Goal: Task Accomplishment & Management: Use online tool/utility

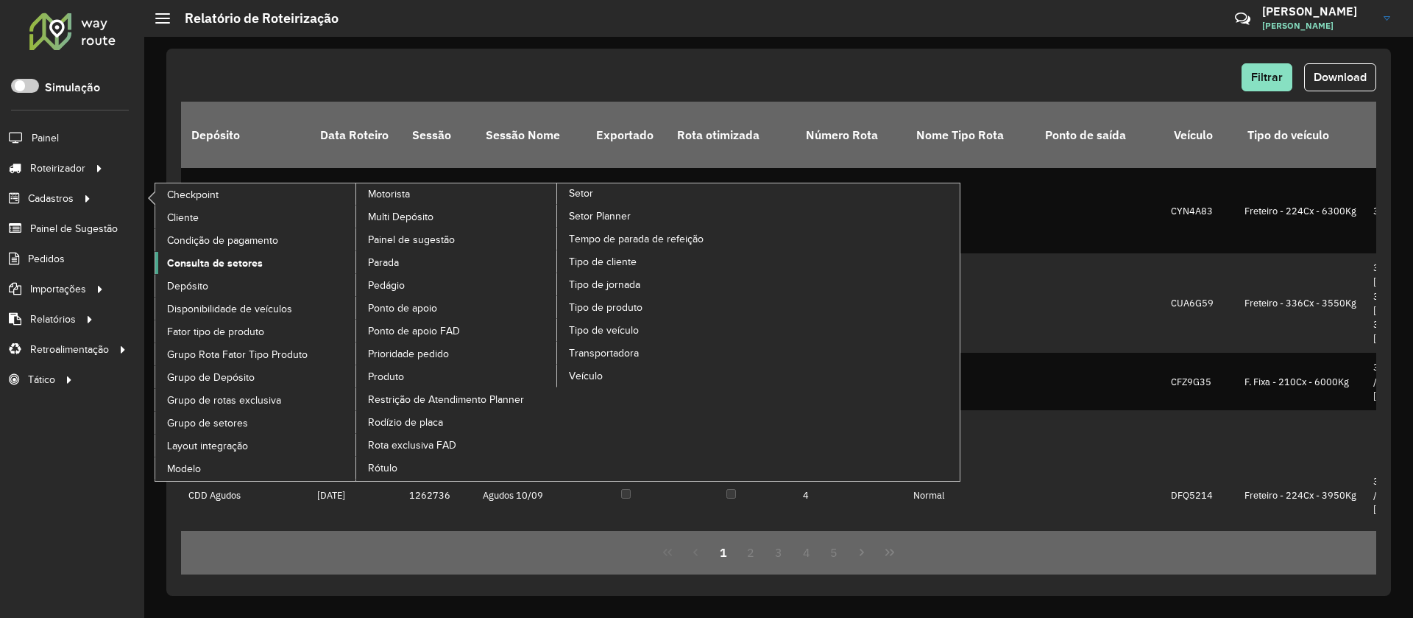
click at [198, 266] on span "Consulta de setores" at bounding box center [215, 262] width 96 height 15
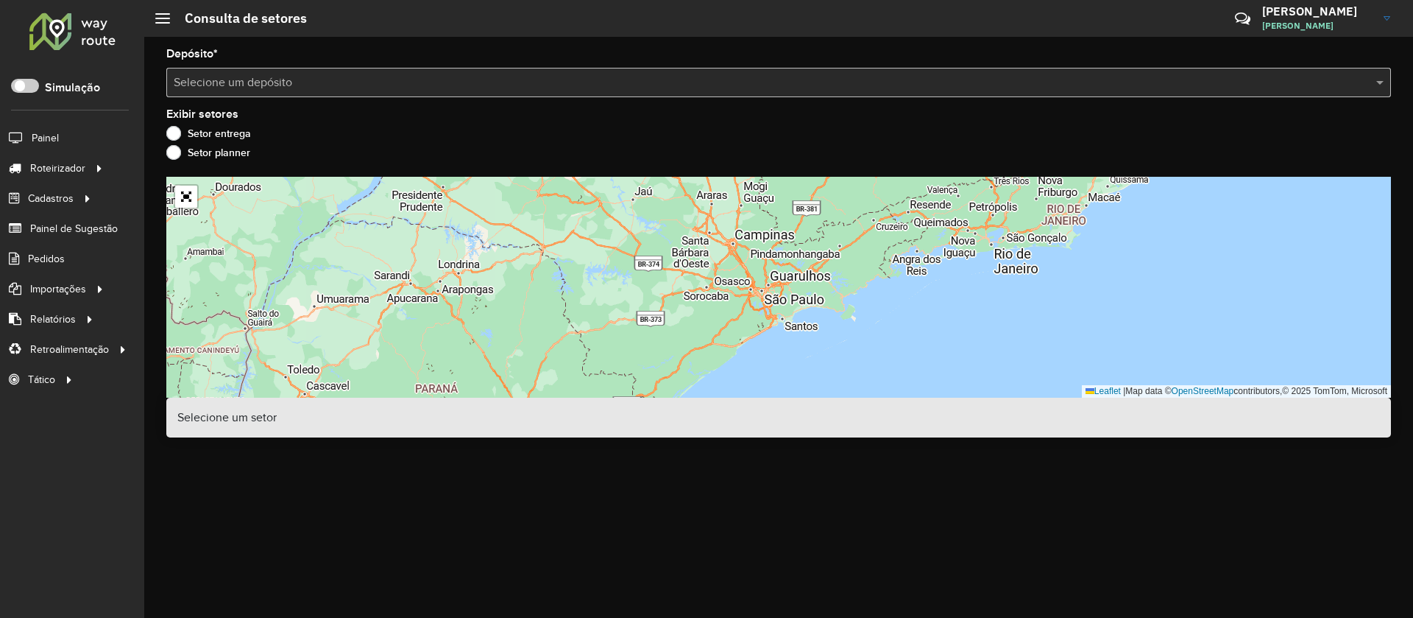
click at [358, 79] on input "text" at bounding box center [764, 83] width 1181 height 18
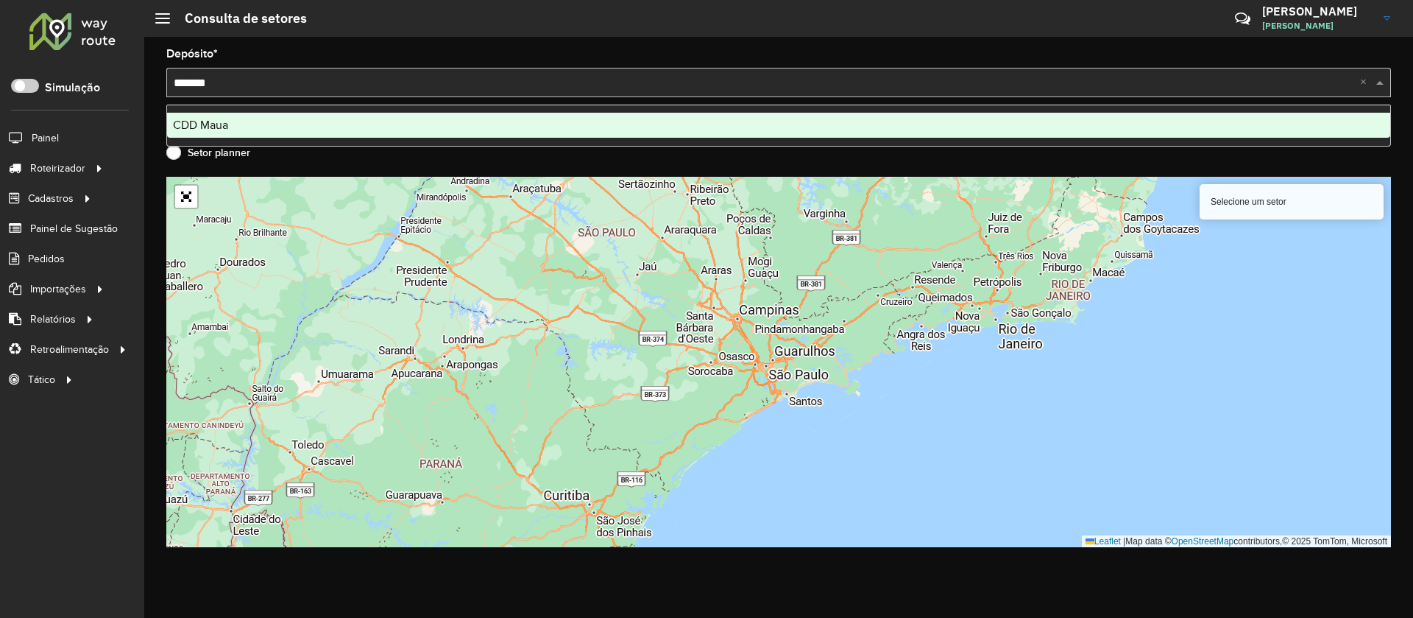
type input "********"
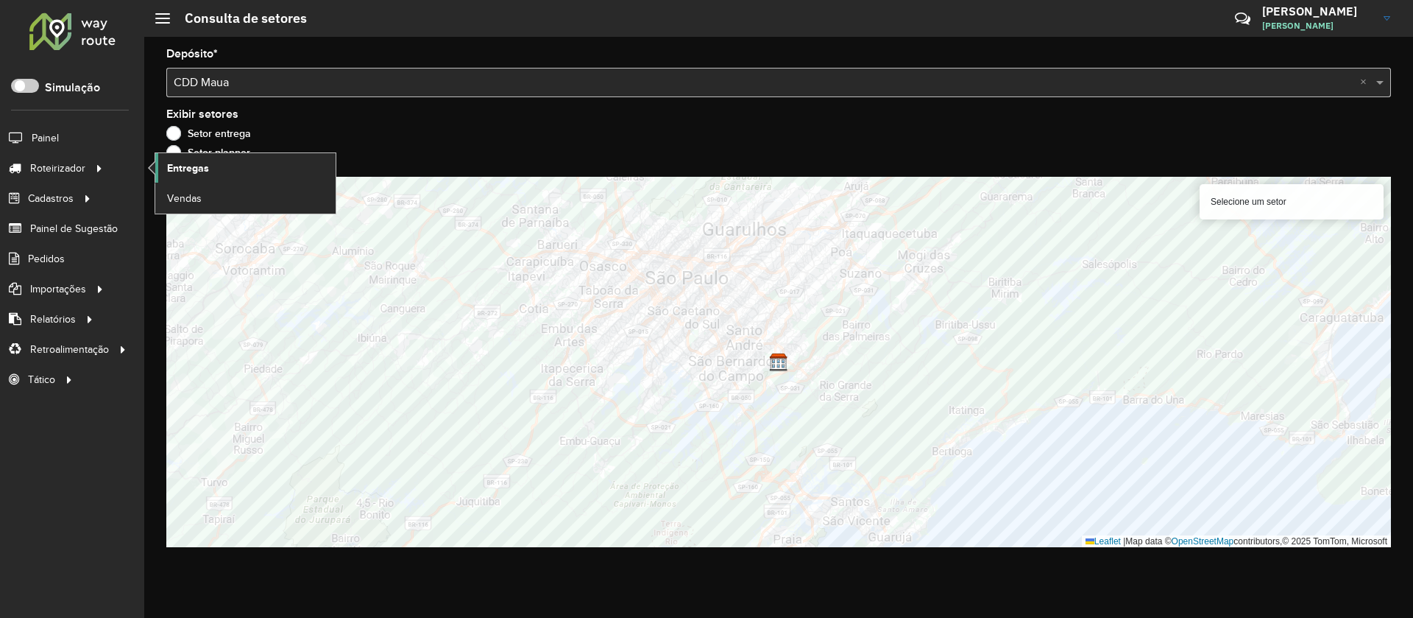
click at [197, 169] on span "Entregas" at bounding box center [188, 167] width 42 height 15
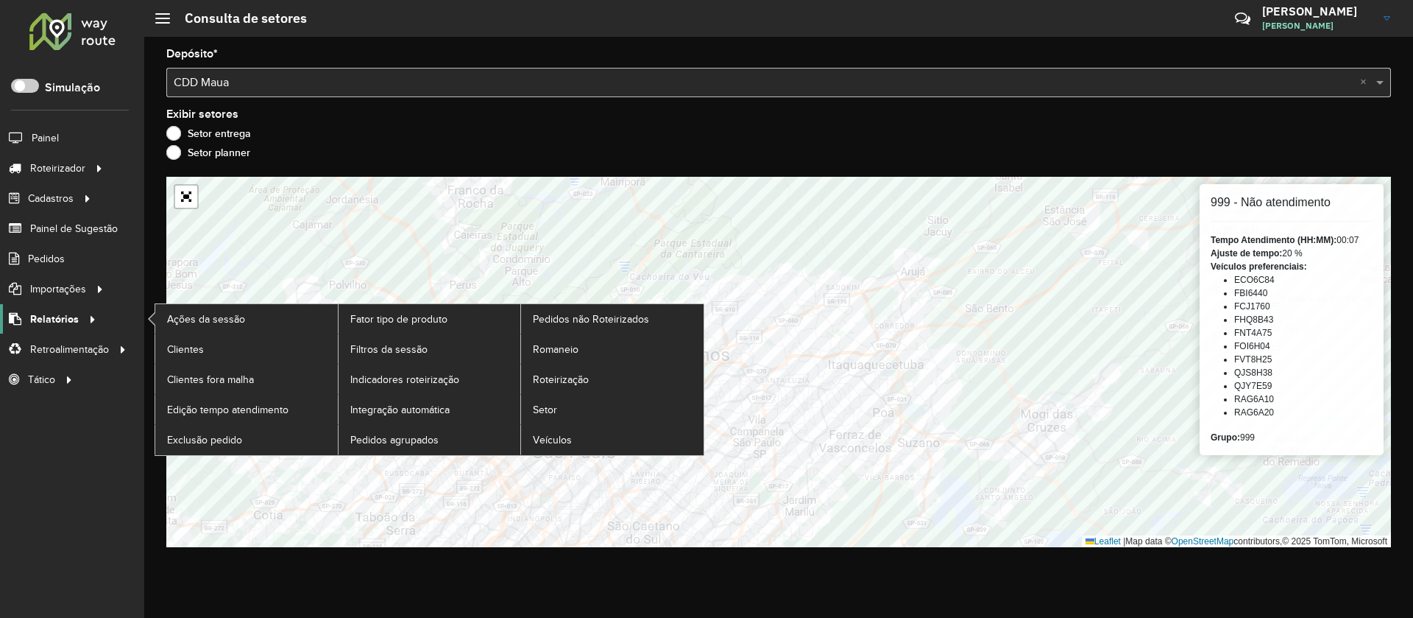
click at [63, 322] on span "Relatórios" at bounding box center [54, 318] width 49 height 15
click at [565, 381] on span "Roteirização" at bounding box center [563, 379] width 60 height 15
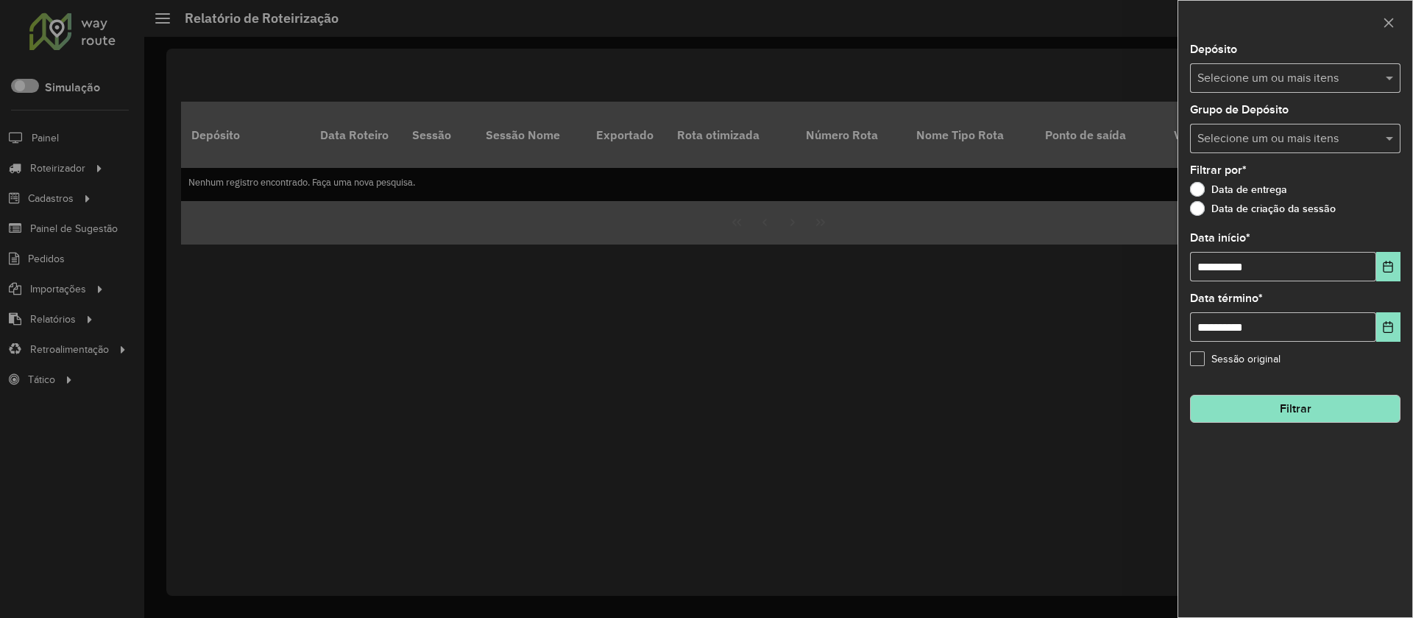
click at [1277, 87] on div "Selecione um ou mais itens" at bounding box center [1295, 77] width 211 height 29
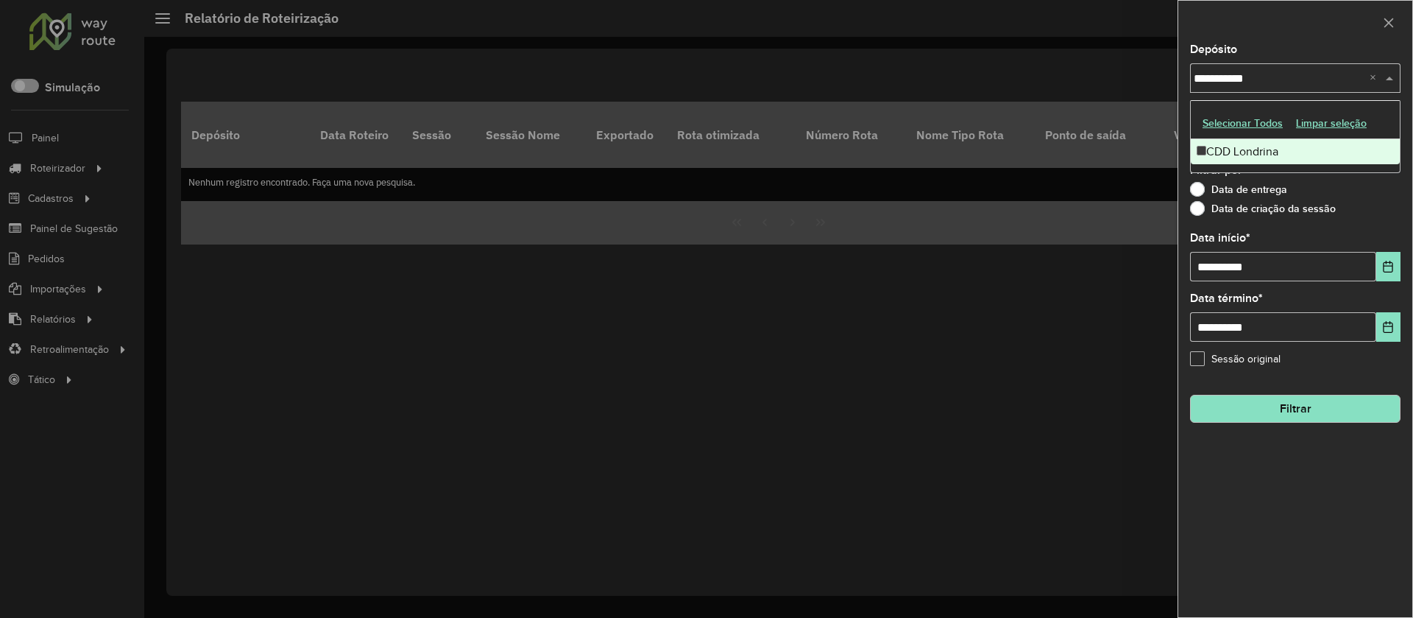
type input "**********"
type input "******"
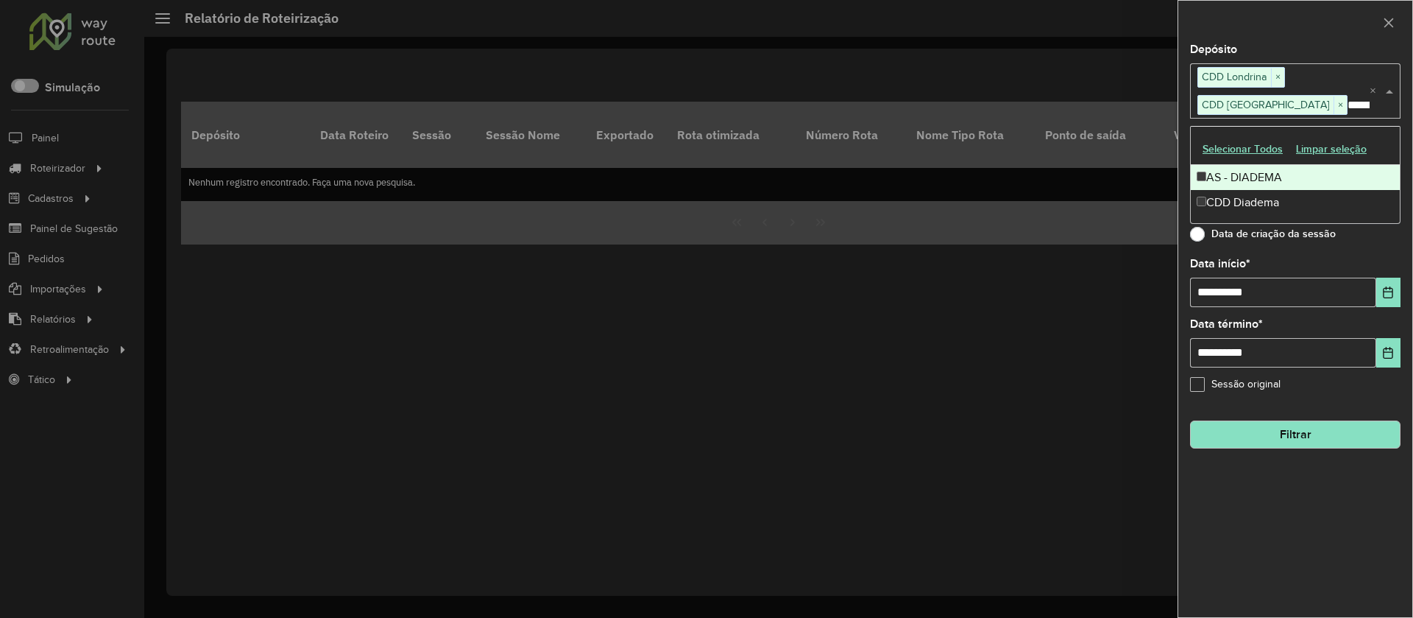
type input "*******"
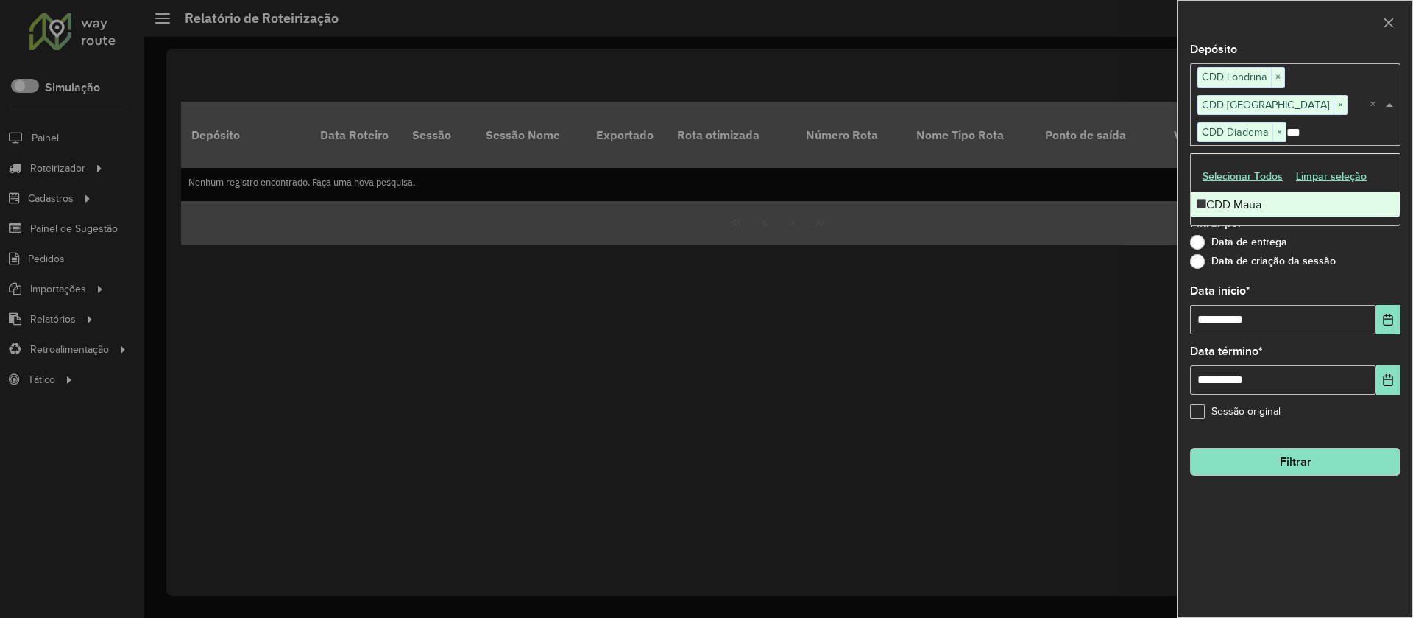
type input "****"
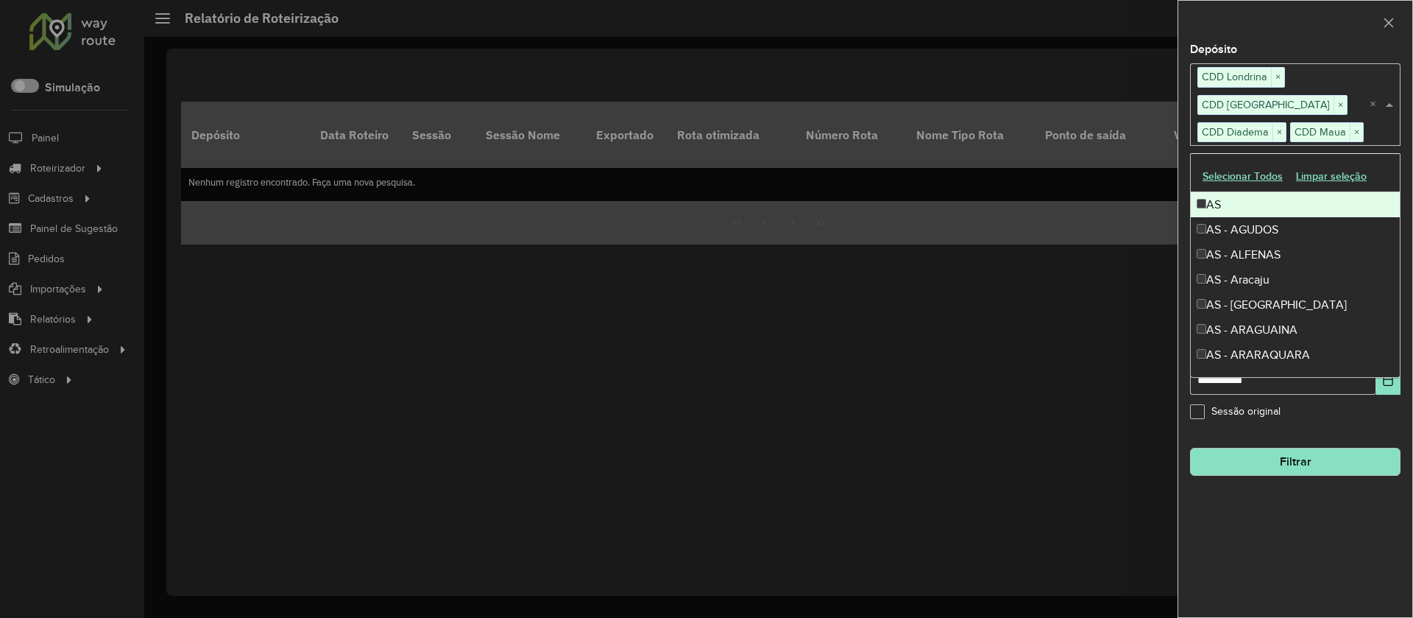
click at [1315, 35] on div at bounding box center [1295, 22] width 234 height 43
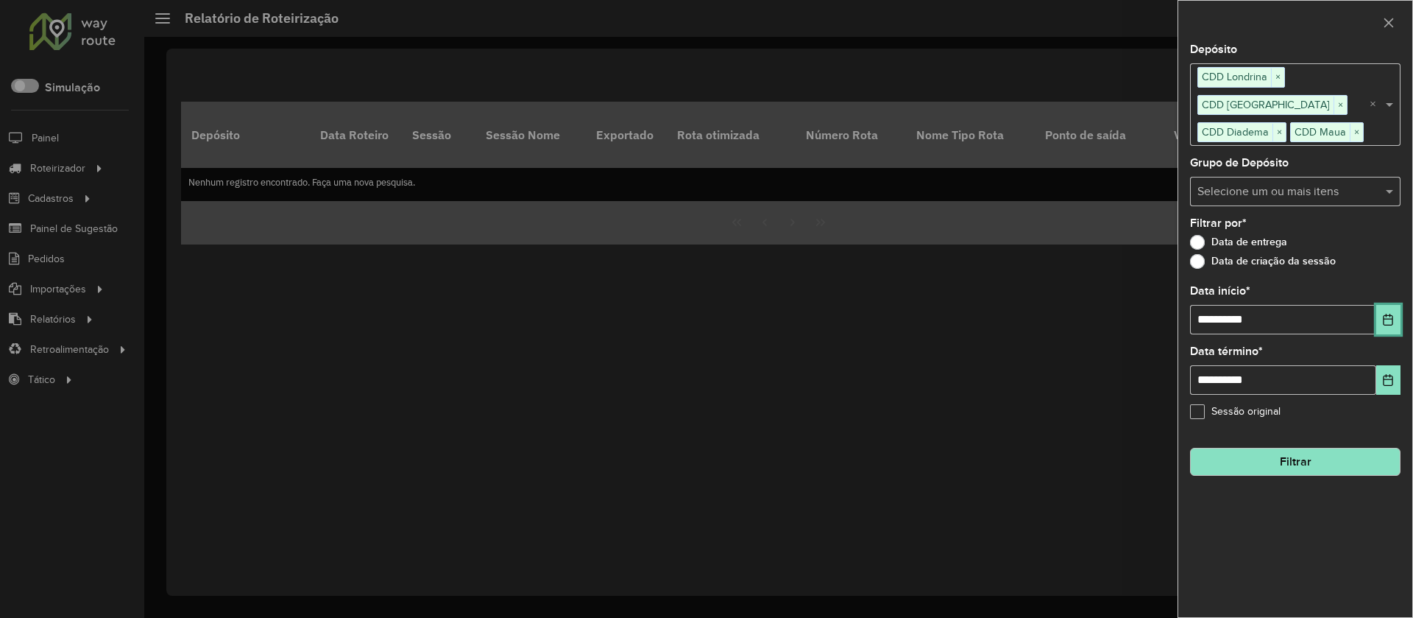
click at [1385, 325] on icon "Choose Date" at bounding box center [1389, 320] width 10 height 12
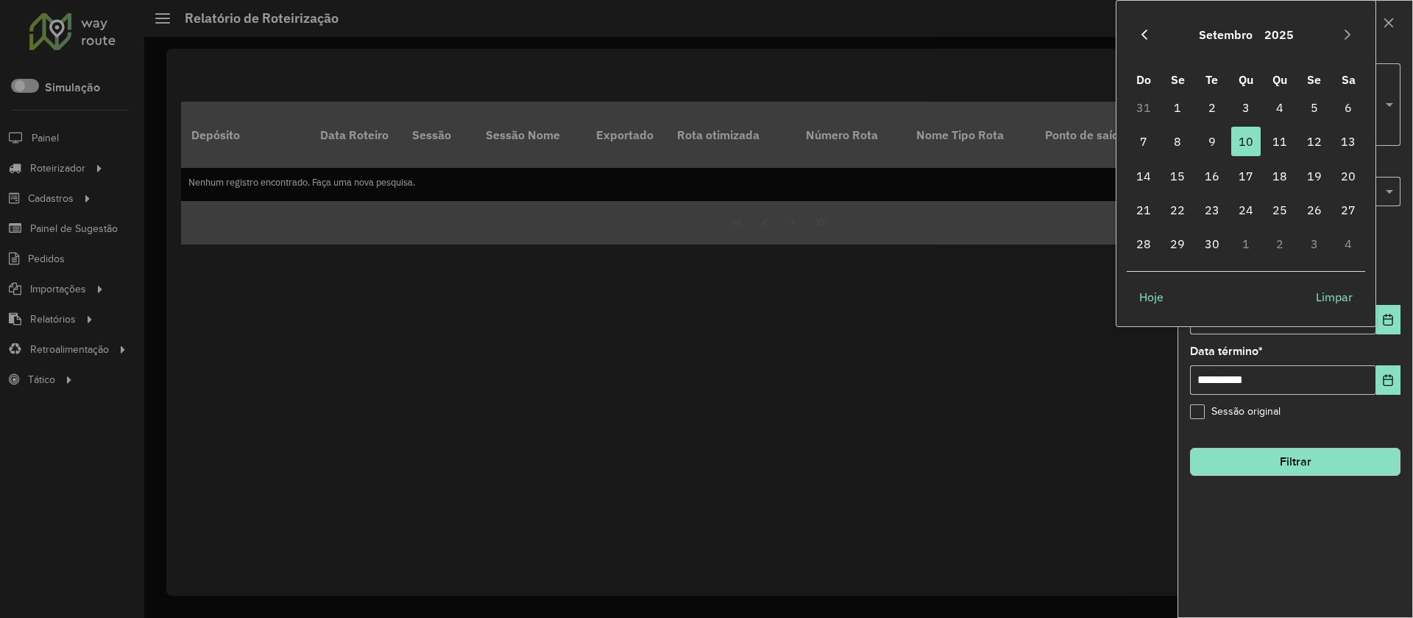
click at [1147, 36] on icon "Previous Month" at bounding box center [1145, 35] width 12 height 12
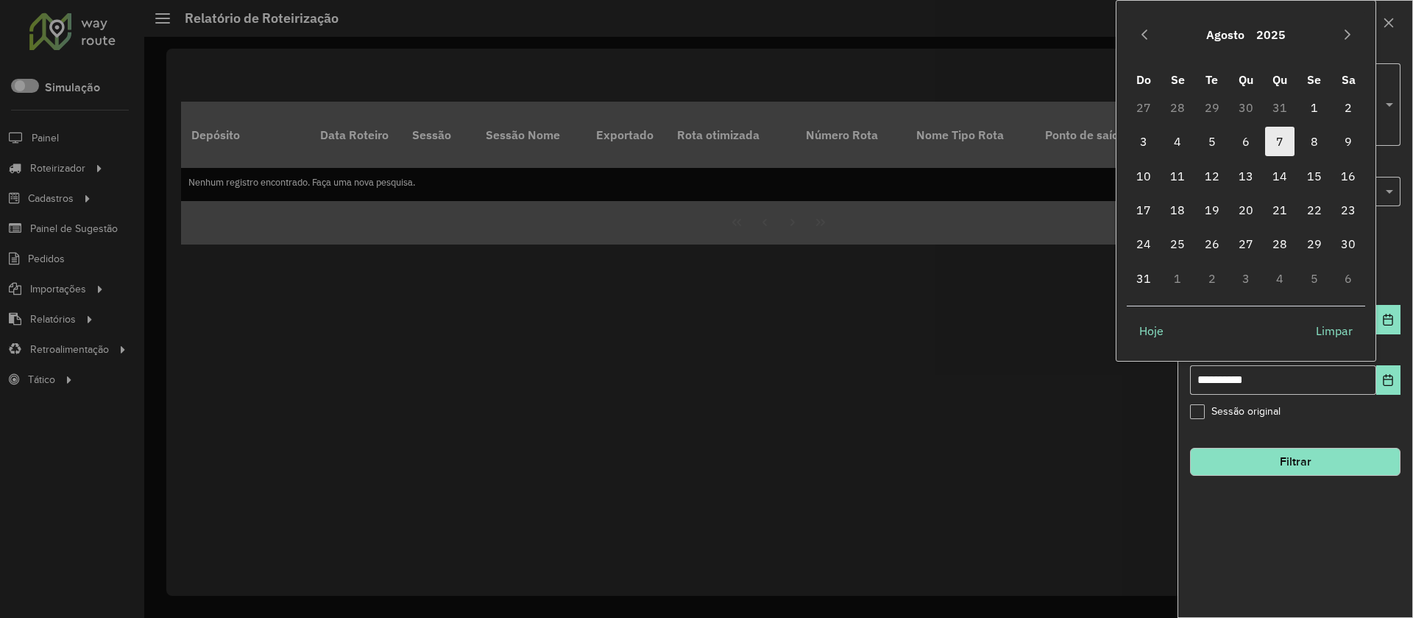
click at [1277, 144] on span "7" at bounding box center [1279, 141] width 29 height 29
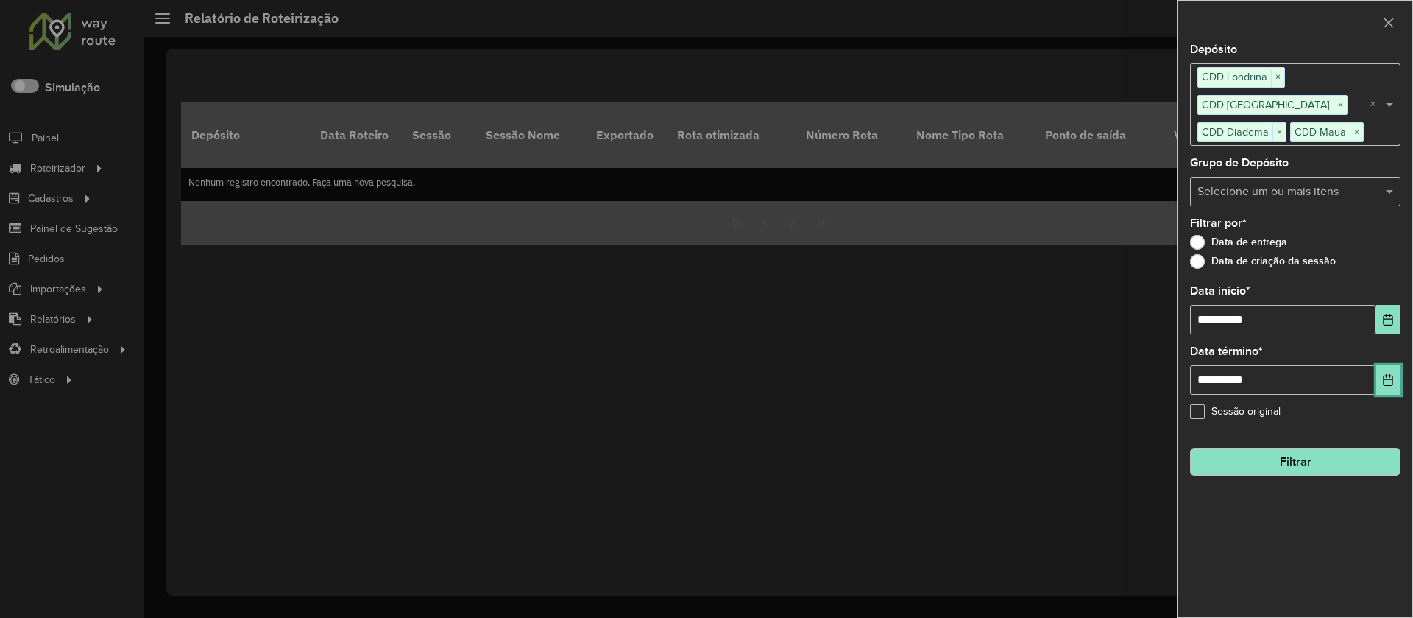
click at [1393, 389] on button "Choose Date" at bounding box center [1389, 379] width 24 height 29
click at [1328, 409] on div "Sessão original" at bounding box center [1295, 415] width 211 height 18
click at [1307, 455] on button "Filtrar" at bounding box center [1295, 462] width 211 height 28
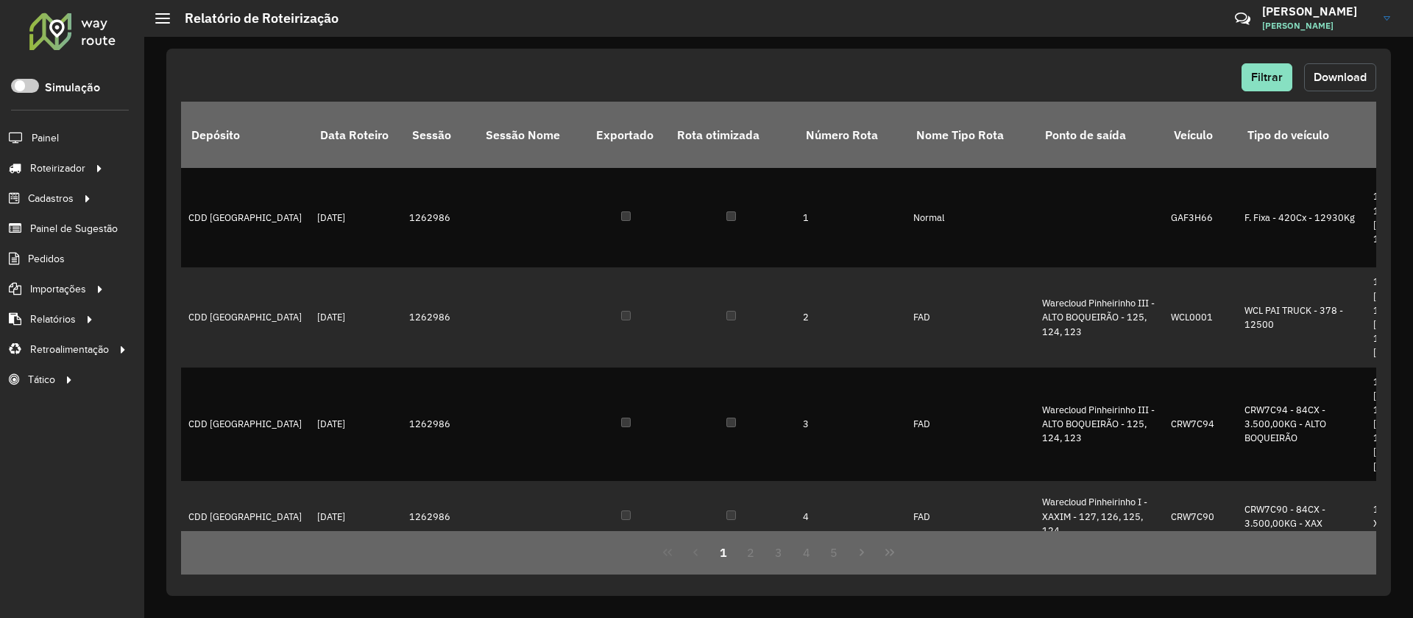
click at [1328, 74] on span "Download" at bounding box center [1340, 77] width 53 height 13
click at [1255, 85] on button "Filtrar" at bounding box center [1267, 77] width 51 height 28
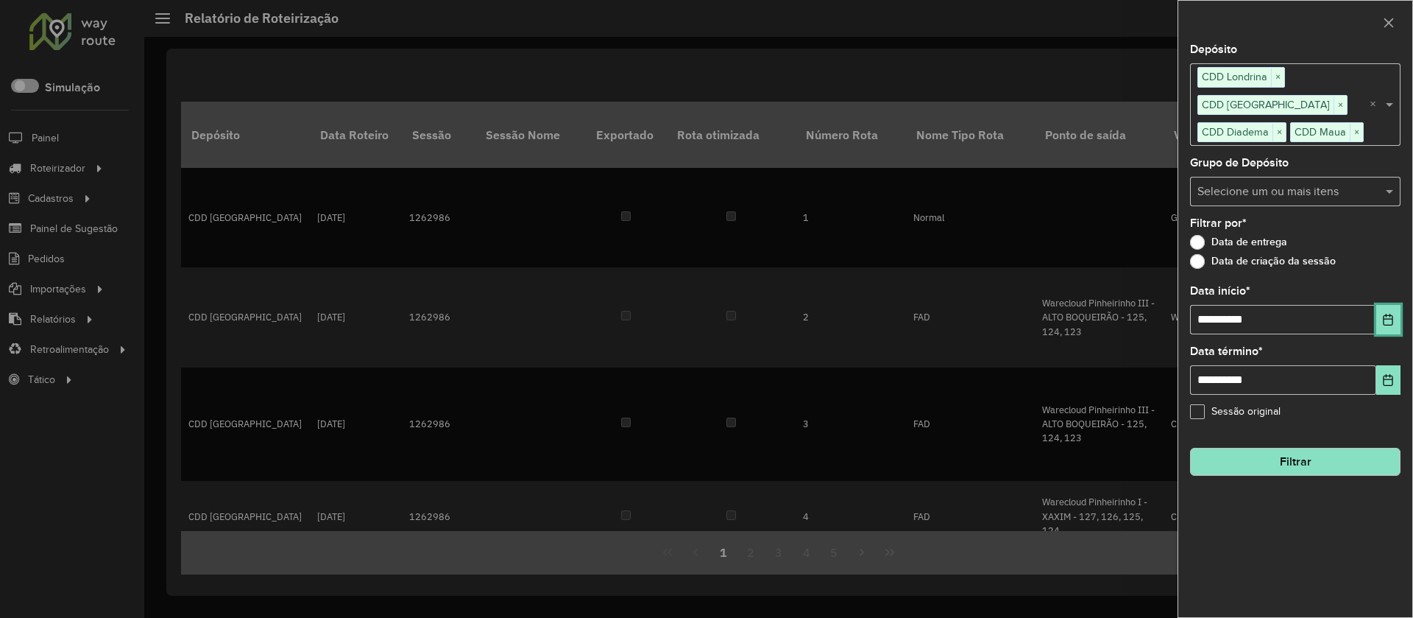
click at [1384, 327] on button "Choose Date" at bounding box center [1389, 319] width 24 height 29
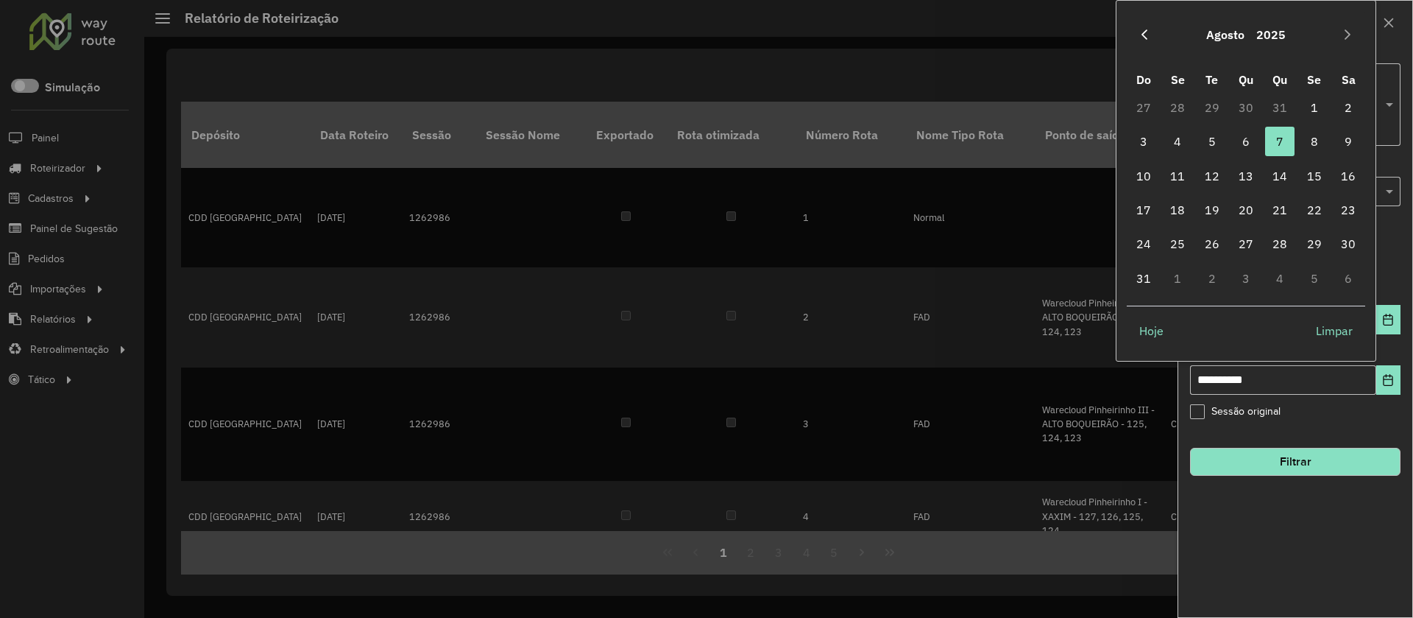
click at [1146, 38] on icon "Previous Month" at bounding box center [1145, 34] width 6 height 10
click at [1151, 30] on button "Previous Month" at bounding box center [1145, 35] width 24 height 24
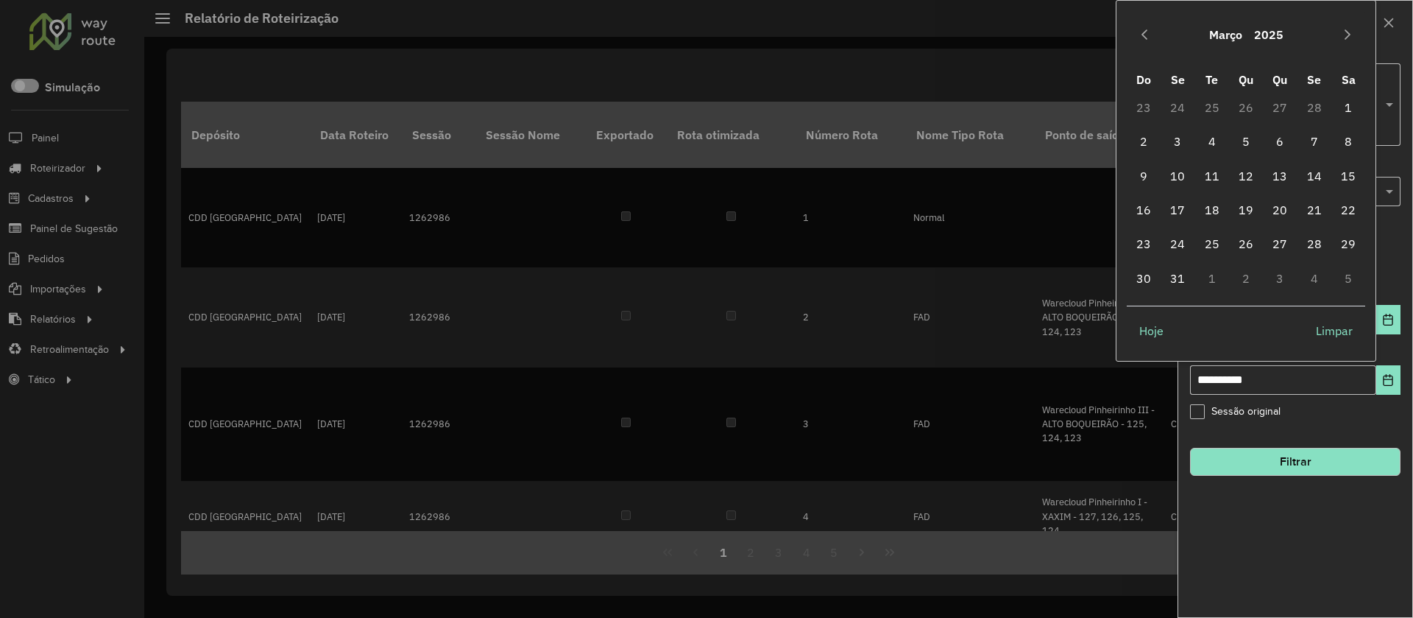
click at [1151, 30] on button "Previous Month" at bounding box center [1145, 35] width 24 height 24
click at [1248, 104] on span "1" at bounding box center [1245, 107] width 29 height 29
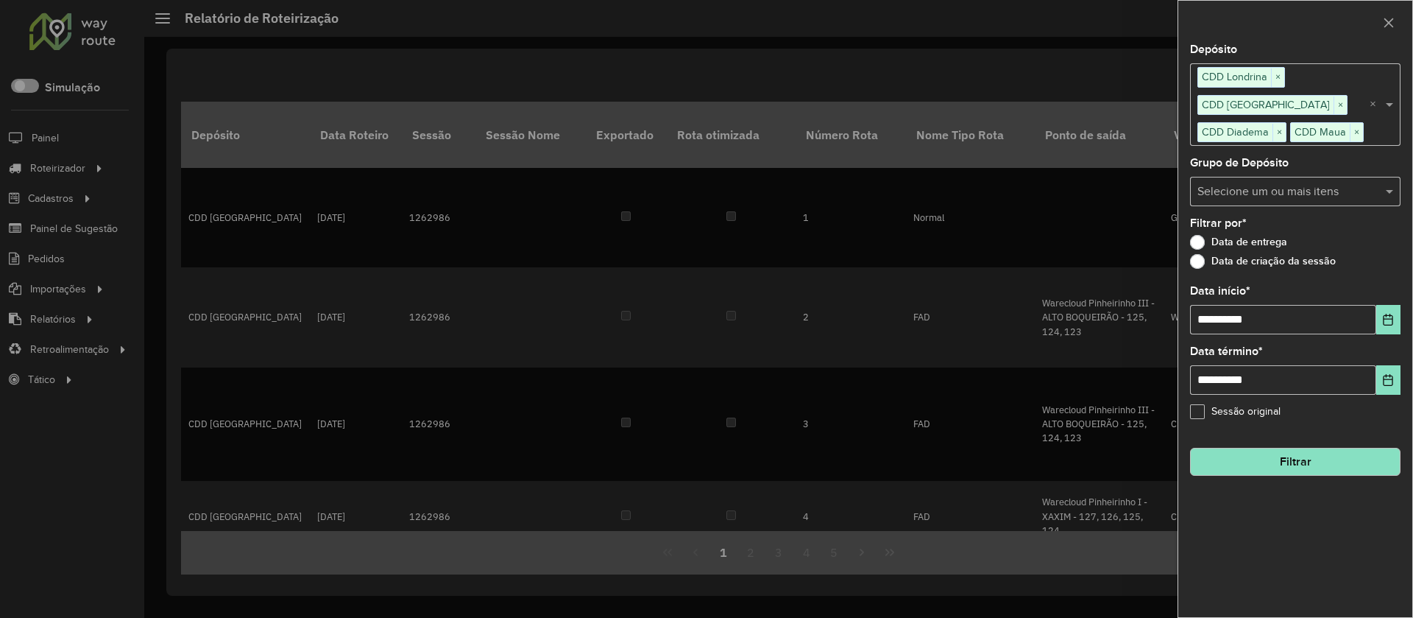
click at [1282, 458] on button "Filtrar" at bounding box center [1295, 462] width 211 height 28
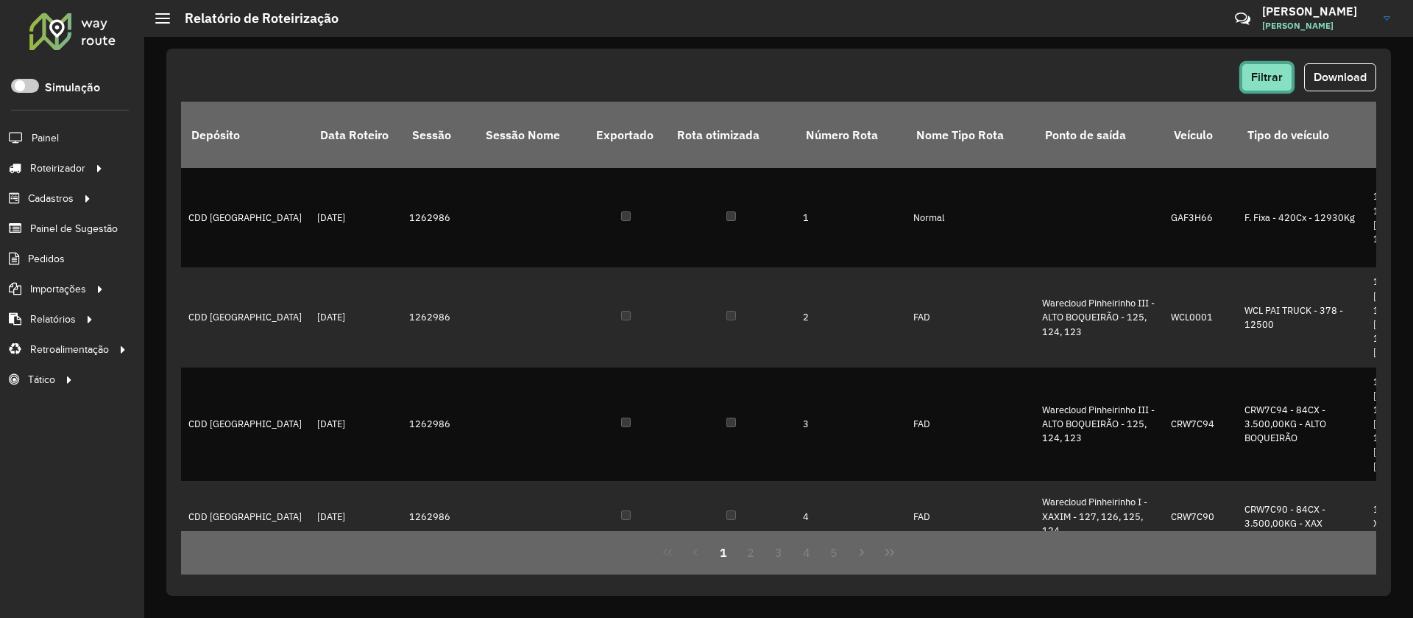
click at [1277, 73] on span "Filtrar" at bounding box center [1267, 77] width 32 height 13
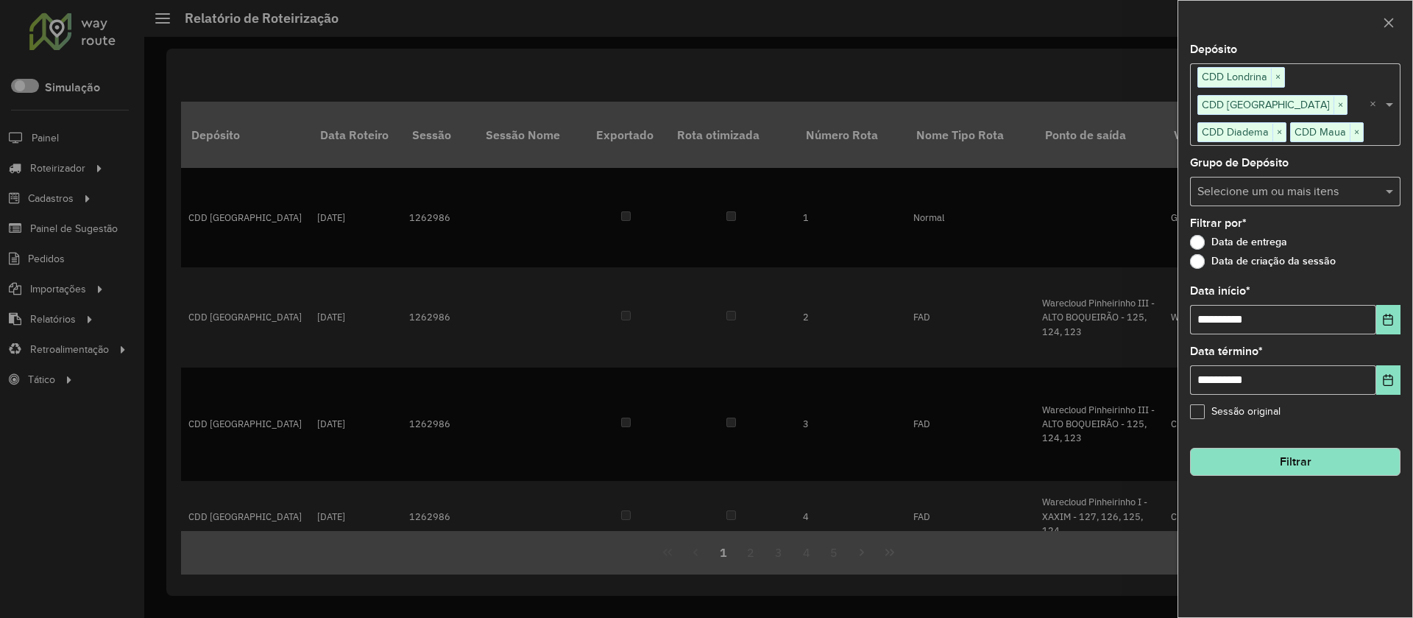
click at [1098, 78] on div at bounding box center [706, 309] width 1413 height 618
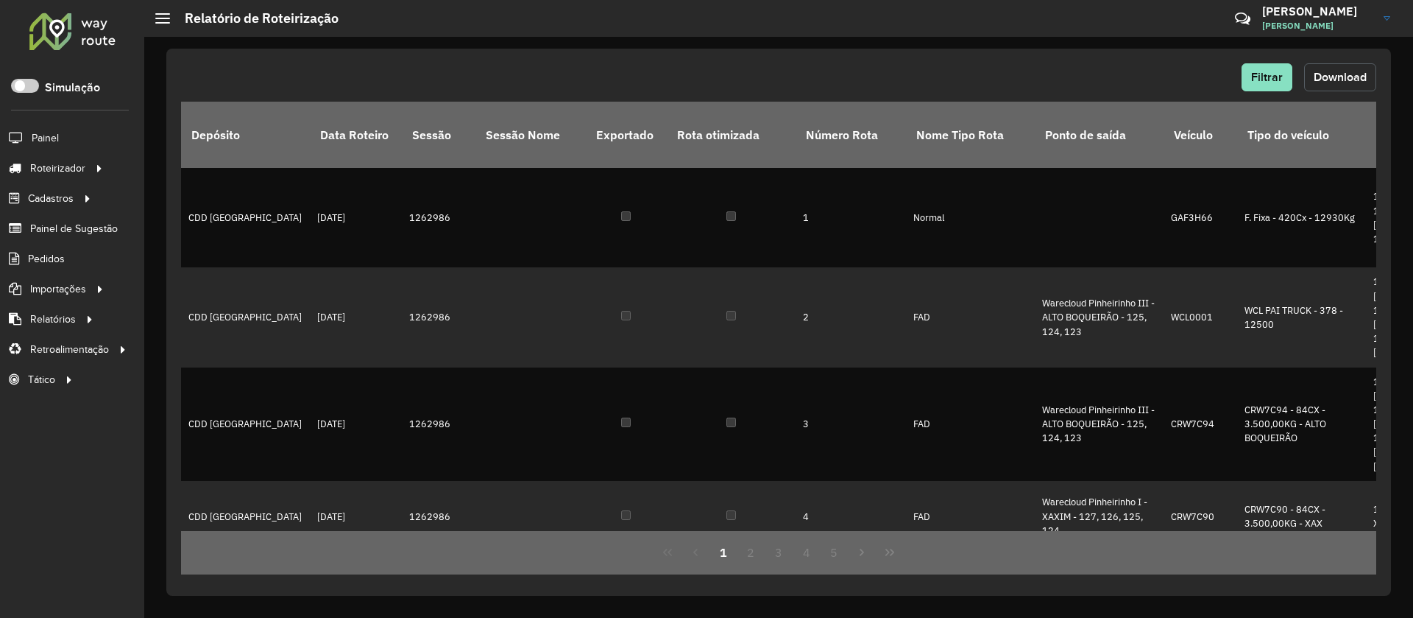
click at [1343, 77] on span "Download" at bounding box center [1340, 77] width 53 height 13
click at [1287, 82] on button "Filtrar" at bounding box center [1267, 77] width 51 height 28
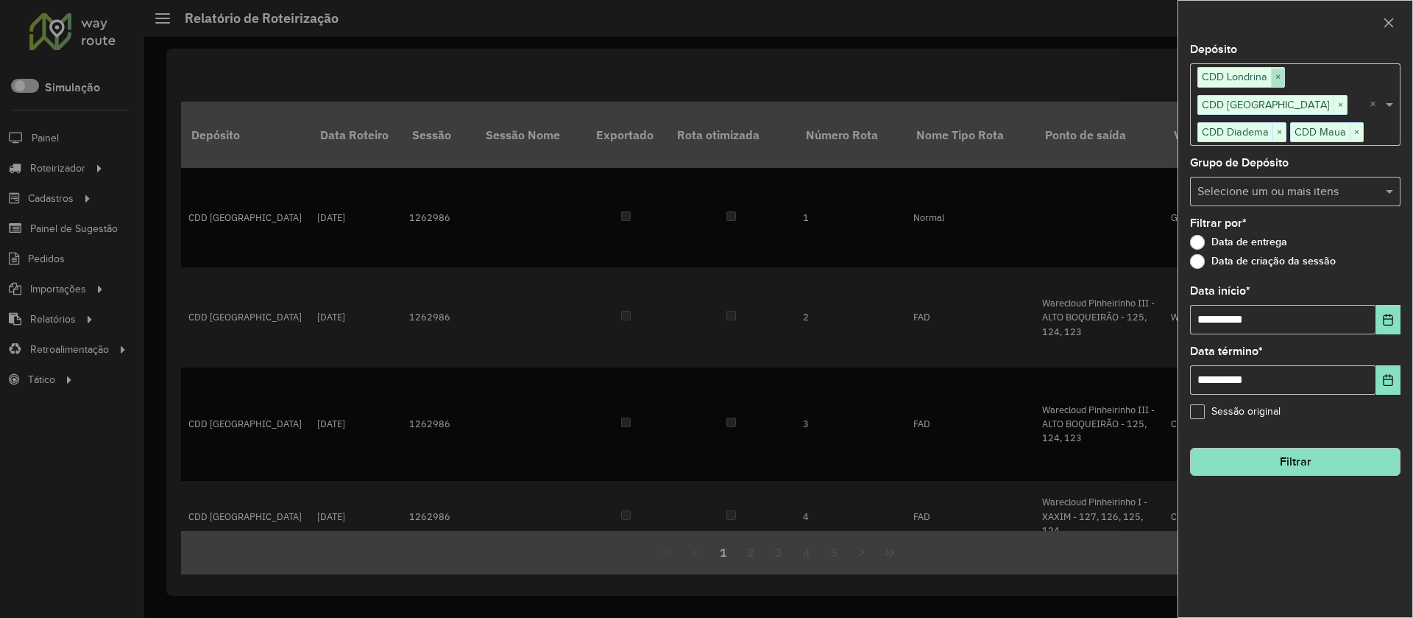
click at [1283, 81] on span "×" at bounding box center [1277, 77] width 13 height 18
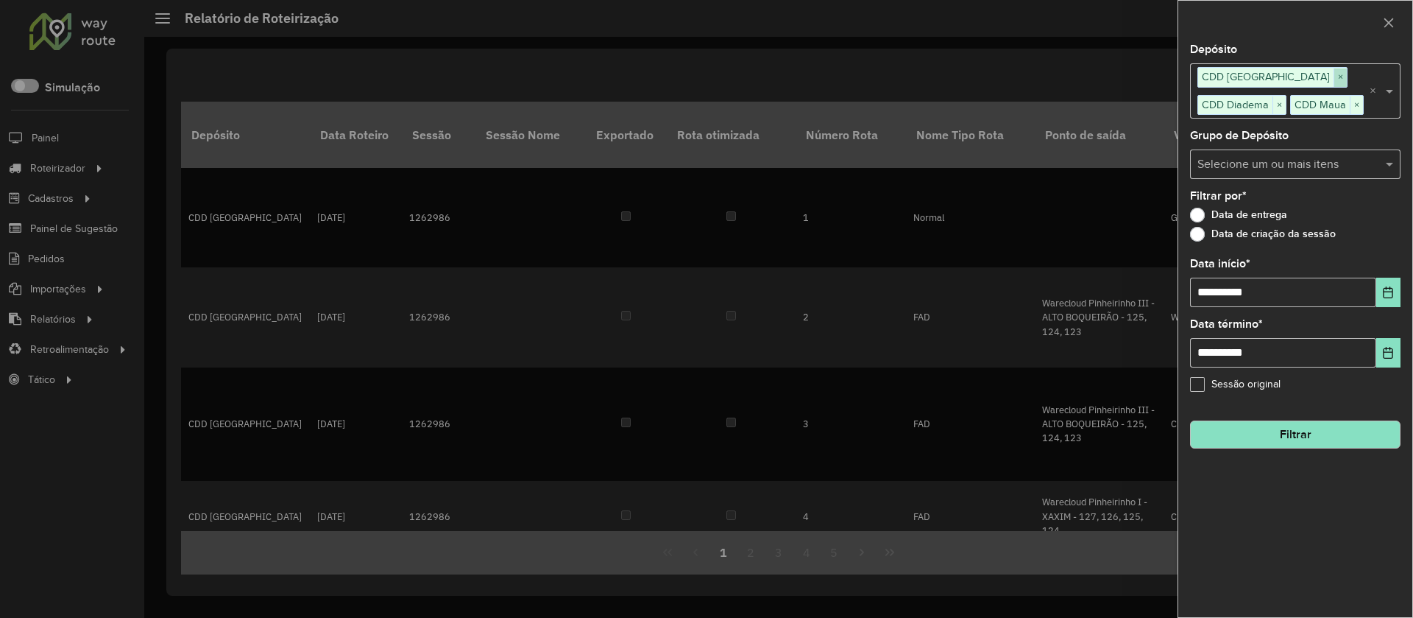
click at [1334, 72] on span "×" at bounding box center [1340, 77] width 13 height 18
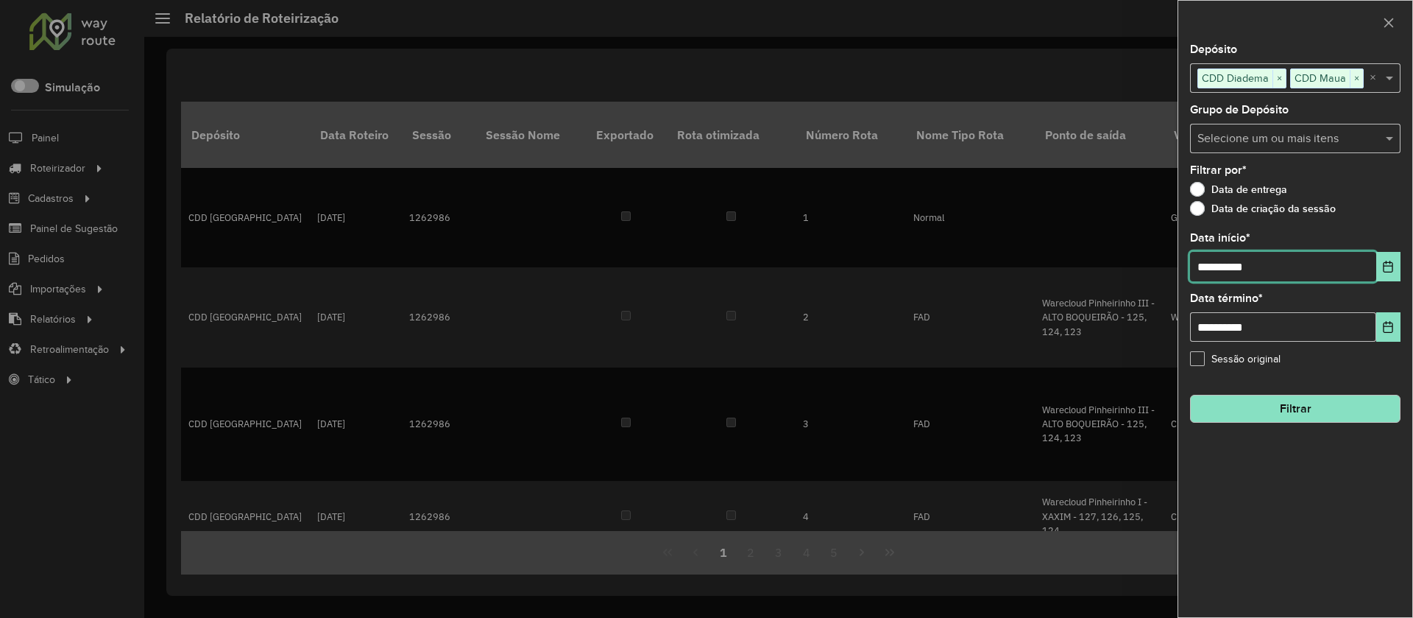
click at [1330, 267] on input "**********" at bounding box center [1283, 266] width 186 height 29
type input "**********"
click at [1296, 332] on input "**********" at bounding box center [1283, 326] width 186 height 29
type input "**********"
click at [1332, 298] on div "**********" at bounding box center [1295, 317] width 211 height 49
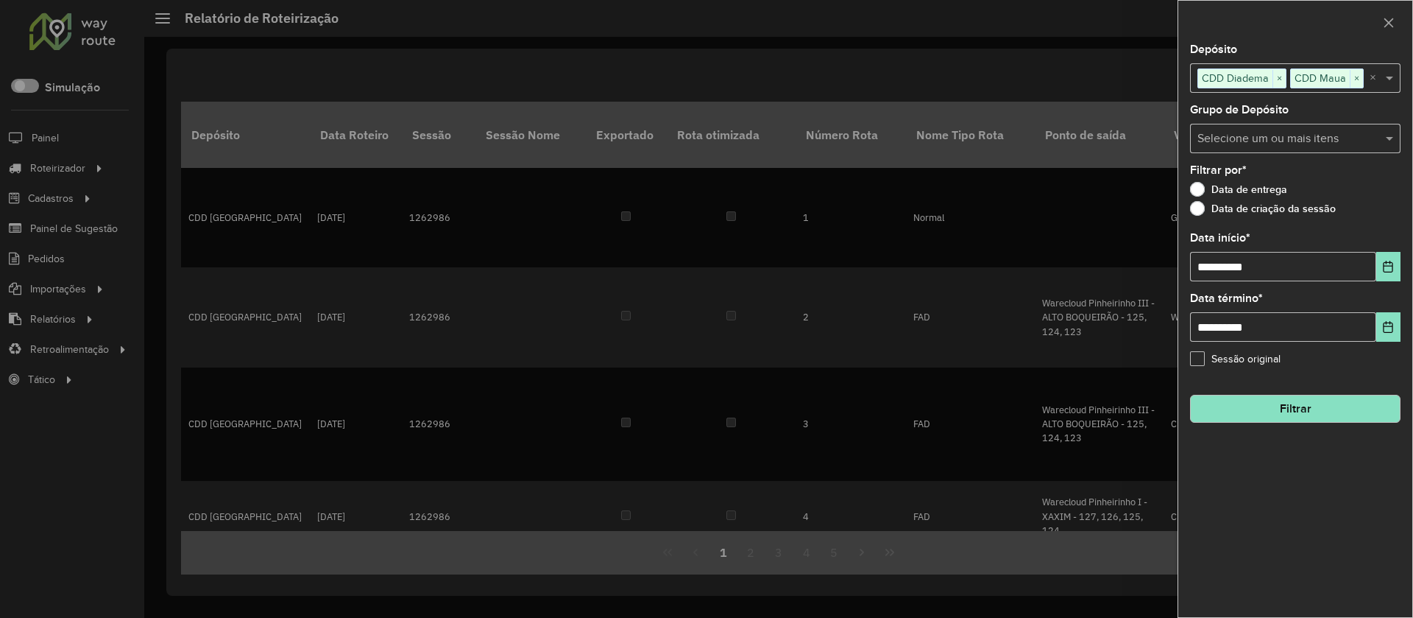
click at [1325, 400] on button "Filtrar" at bounding box center [1295, 409] width 211 height 28
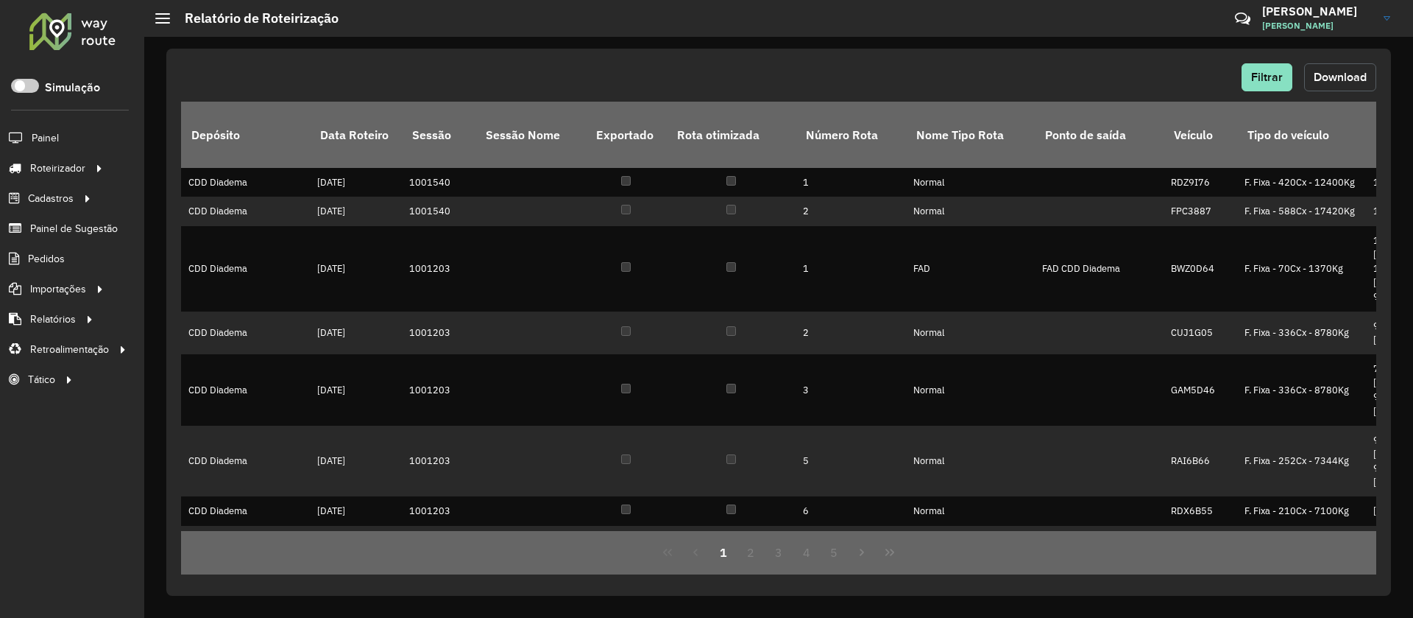
click at [1332, 79] on span "Download" at bounding box center [1340, 77] width 53 height 13
click at [1338, 80] on span "Download" at bounding box center [1340, 77] width 53 height 13
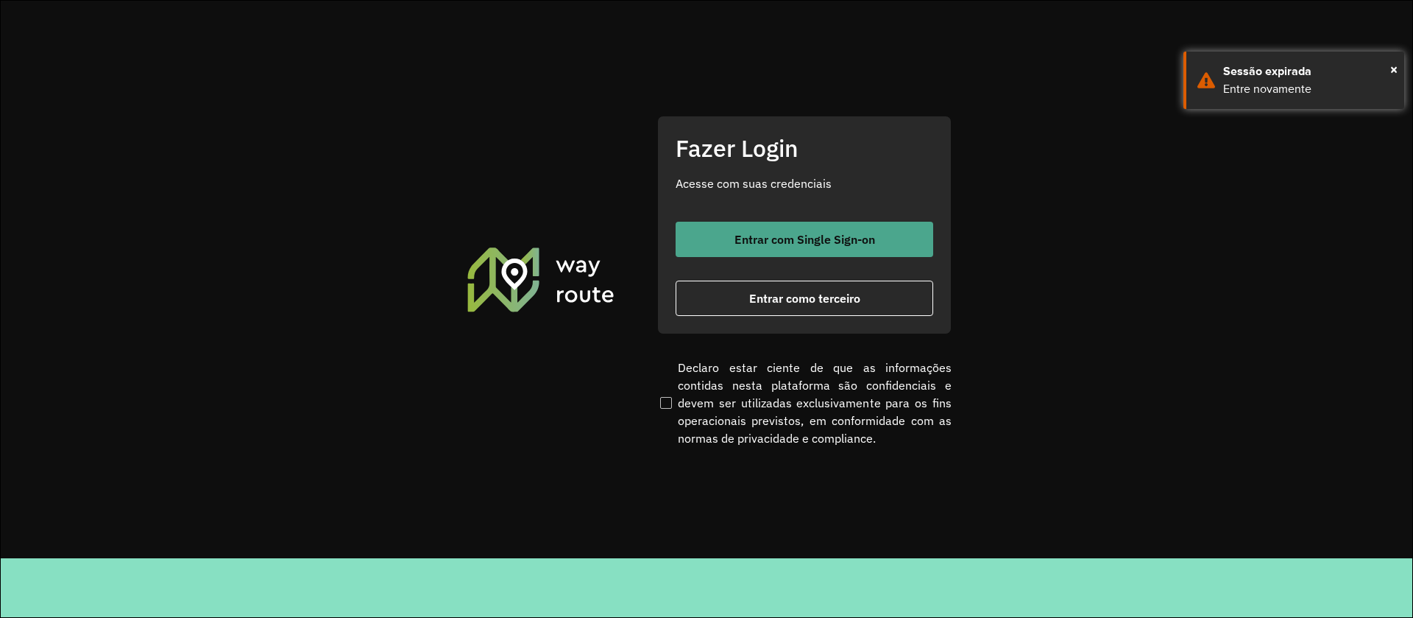
click at [822, 238] on span "Entrar com Single Sign-on" at bounding box center [805, 239] width 141 height 12
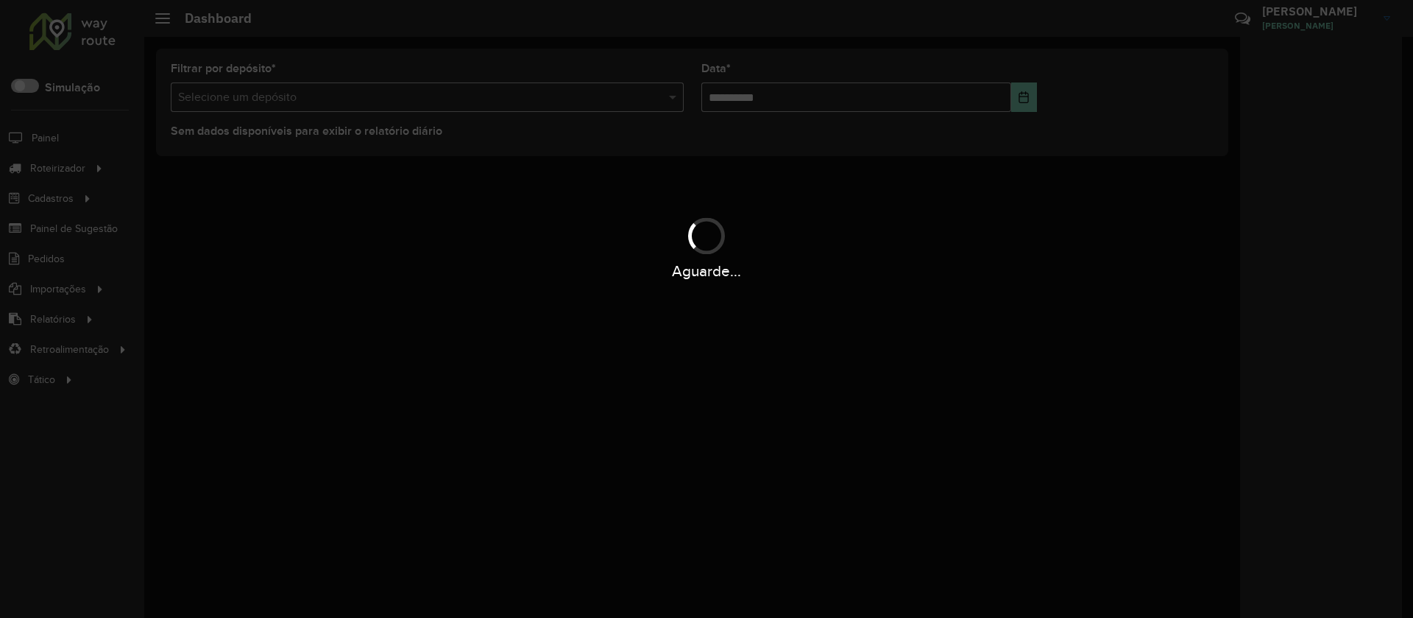
click at [286, 230] on div "Aguarde..." at bounding box center [706, 247] width 1413 height 70
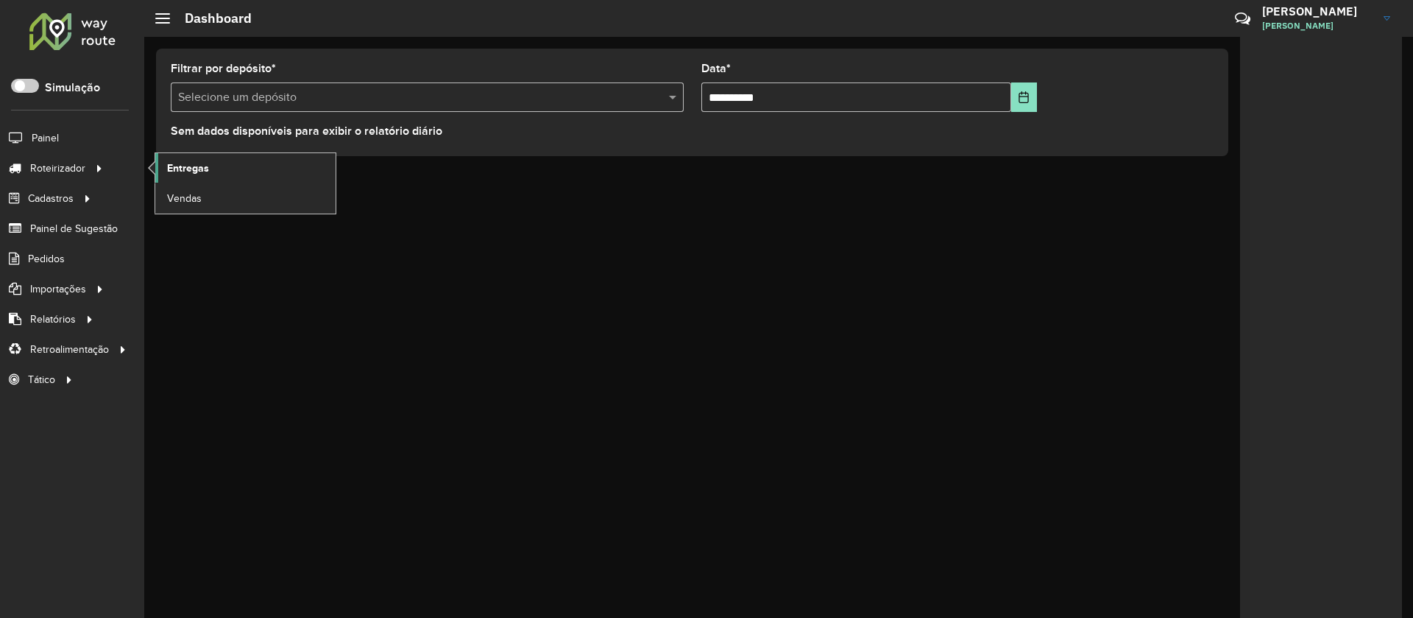
click at [214, 165] on link "Entregas" at bounding box center [245, 167] width 180 height 29
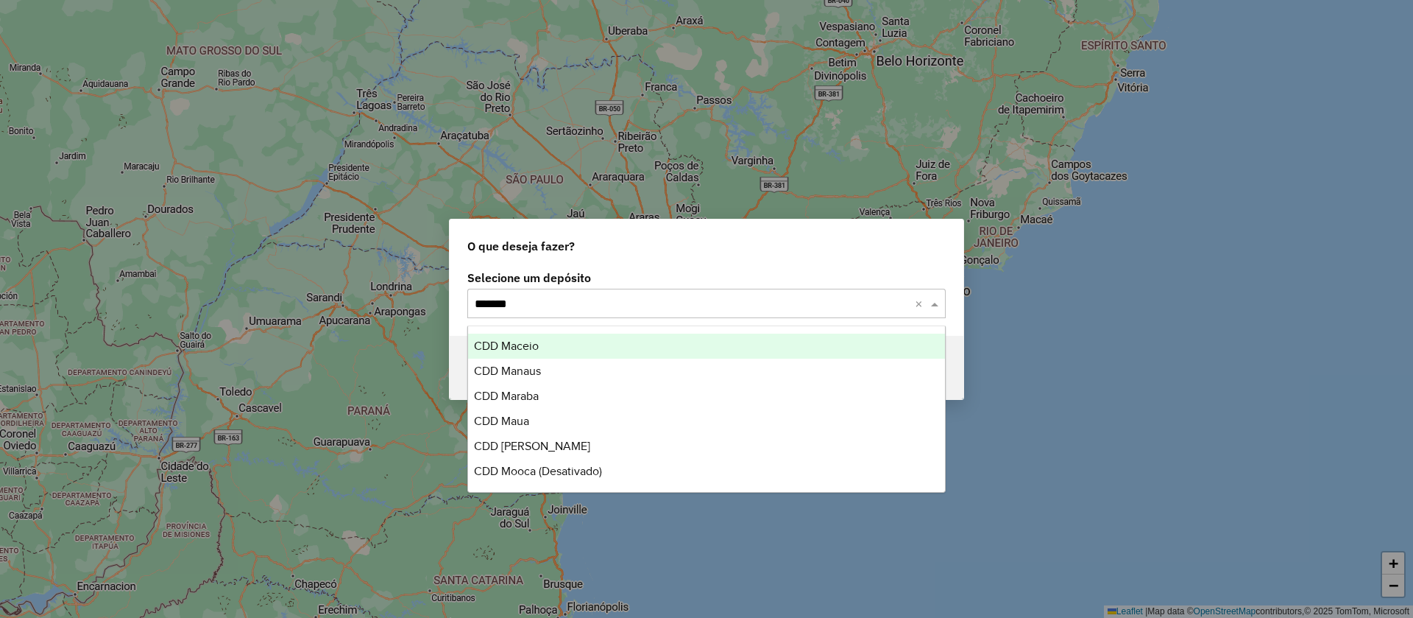
type input "********"
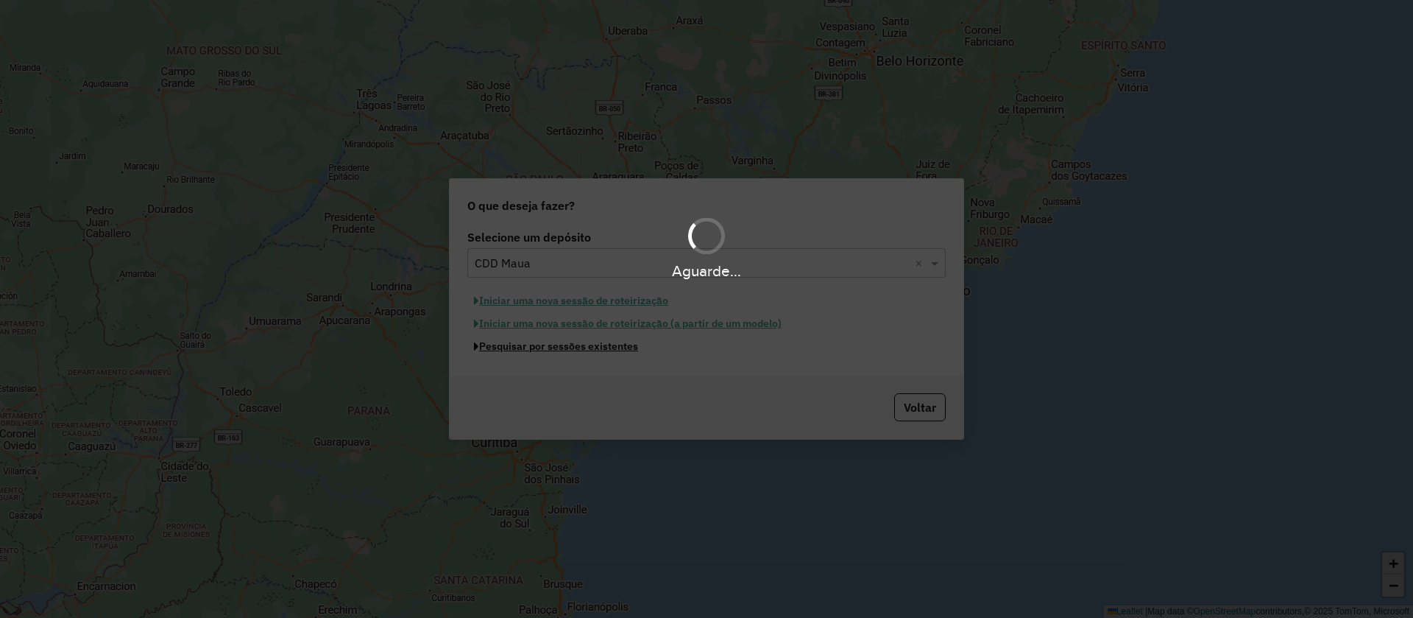
click at [467, 335] on button "Pesquisar por sessões existentes" at bounding box center [555, 346] width 177 height 23
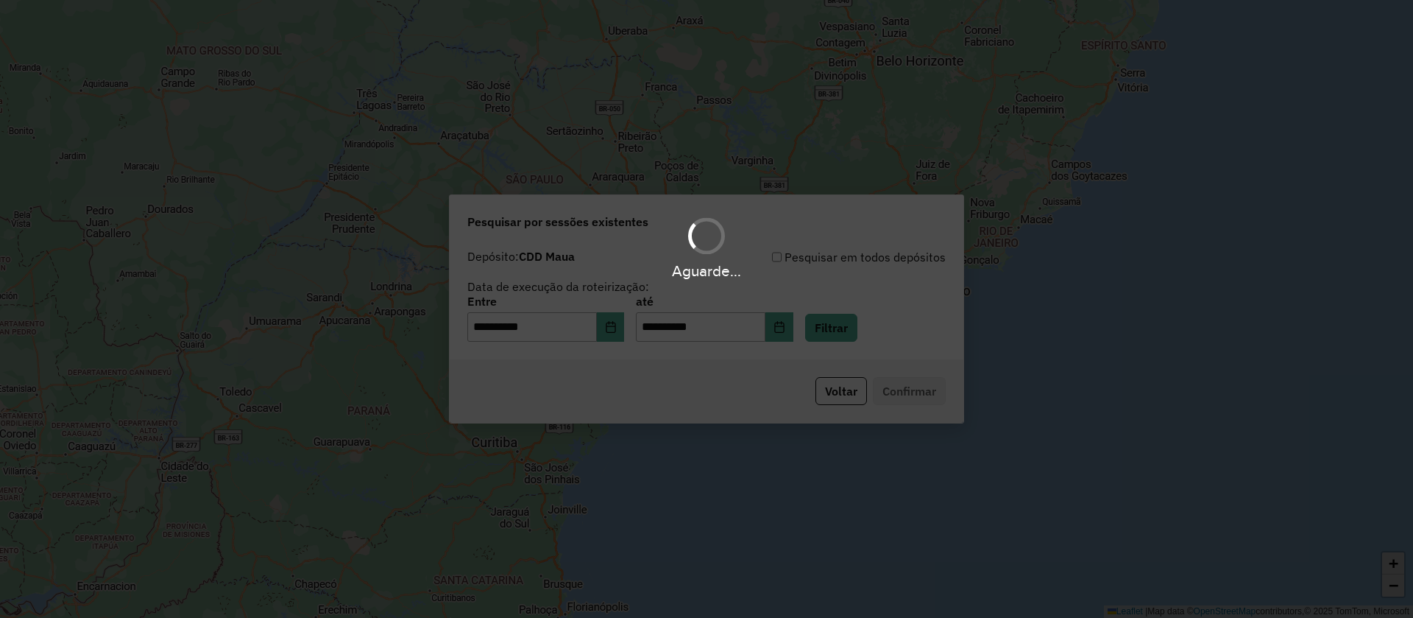
click at [855, 331] on div "Aguarde..." at bounding box center [706, 309] width 1413 height 618
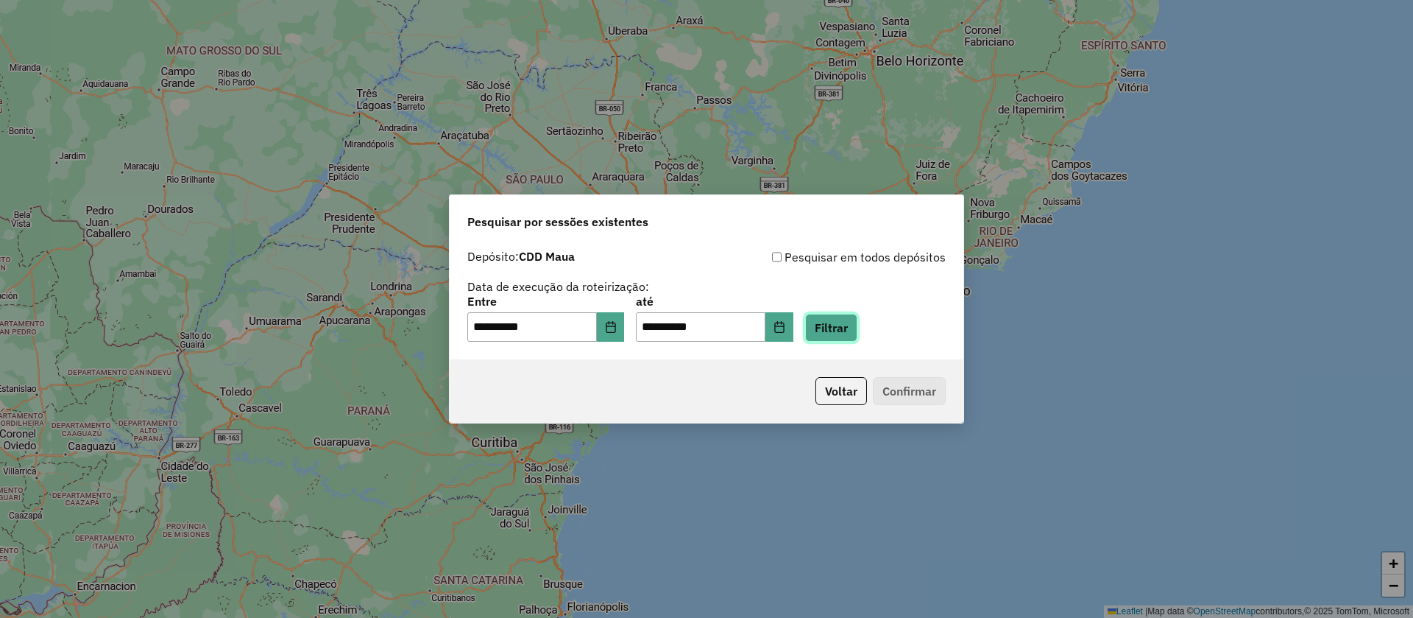
click at [858, 325] on button "Filtrar" at bounding box center [831, 328] width 52 height 28
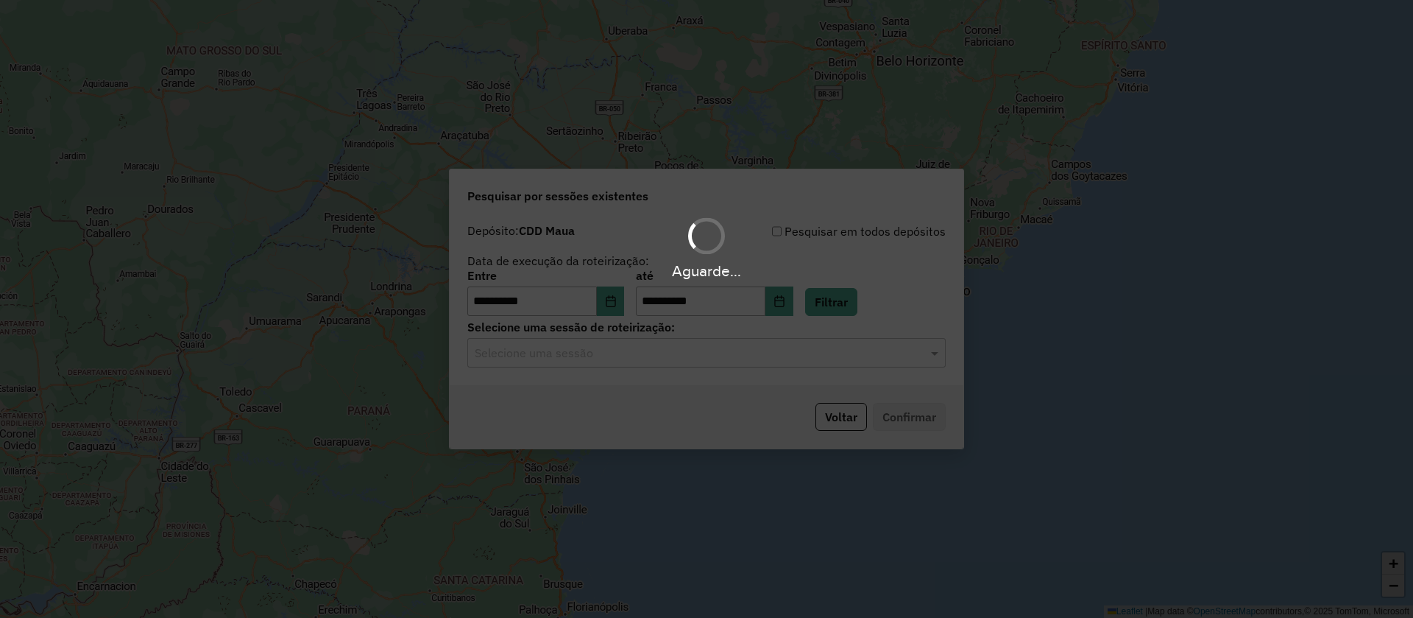
click at [740, 350] on div "Aguarde..." at bounding box center [706, 309] width 1413 height 618
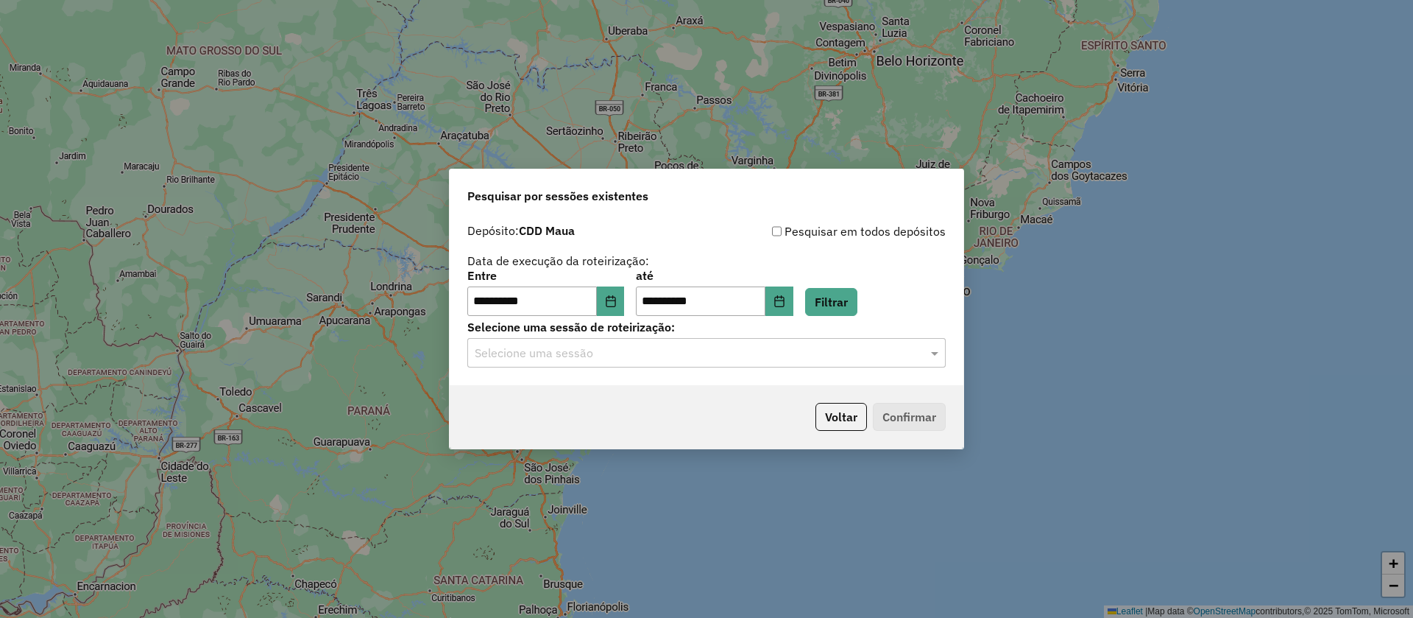
click at [751, 355] on input "text" at bounding box center [692, 353] width 434 height 18
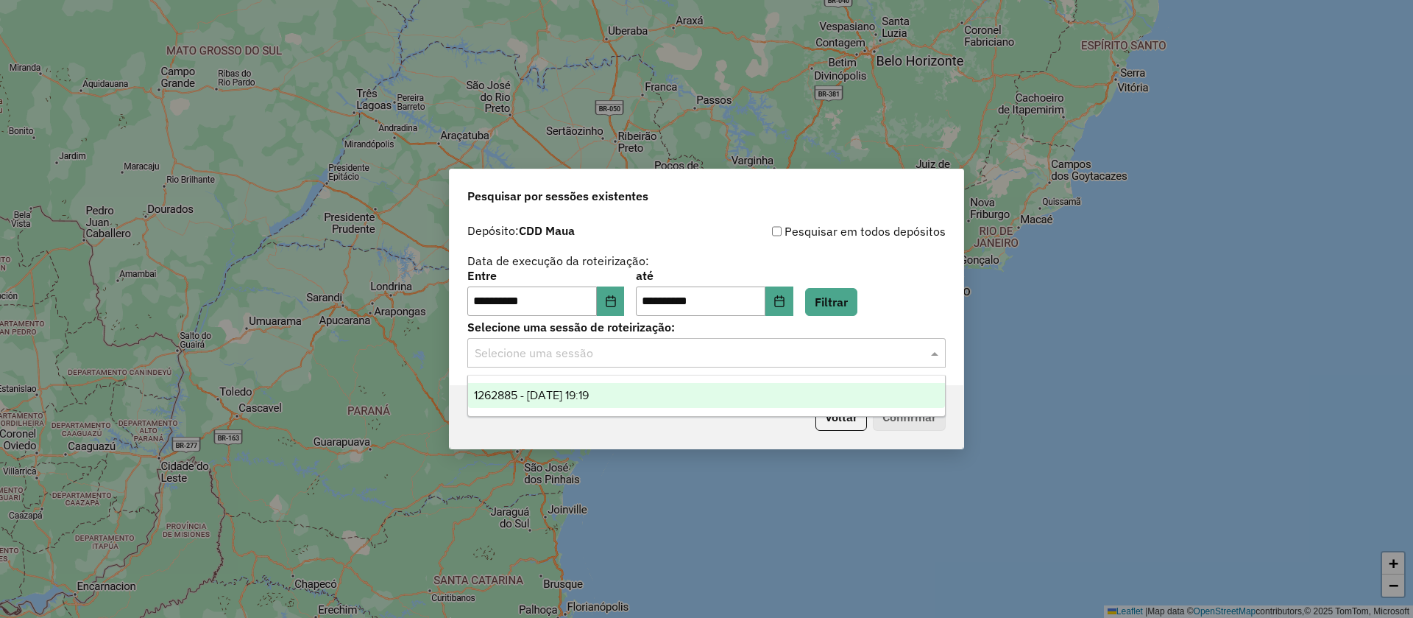
click at [670, 395] on div "1262885 - 10/09/2025 19:19" at bounding box center [706, 395] width 477 height 25
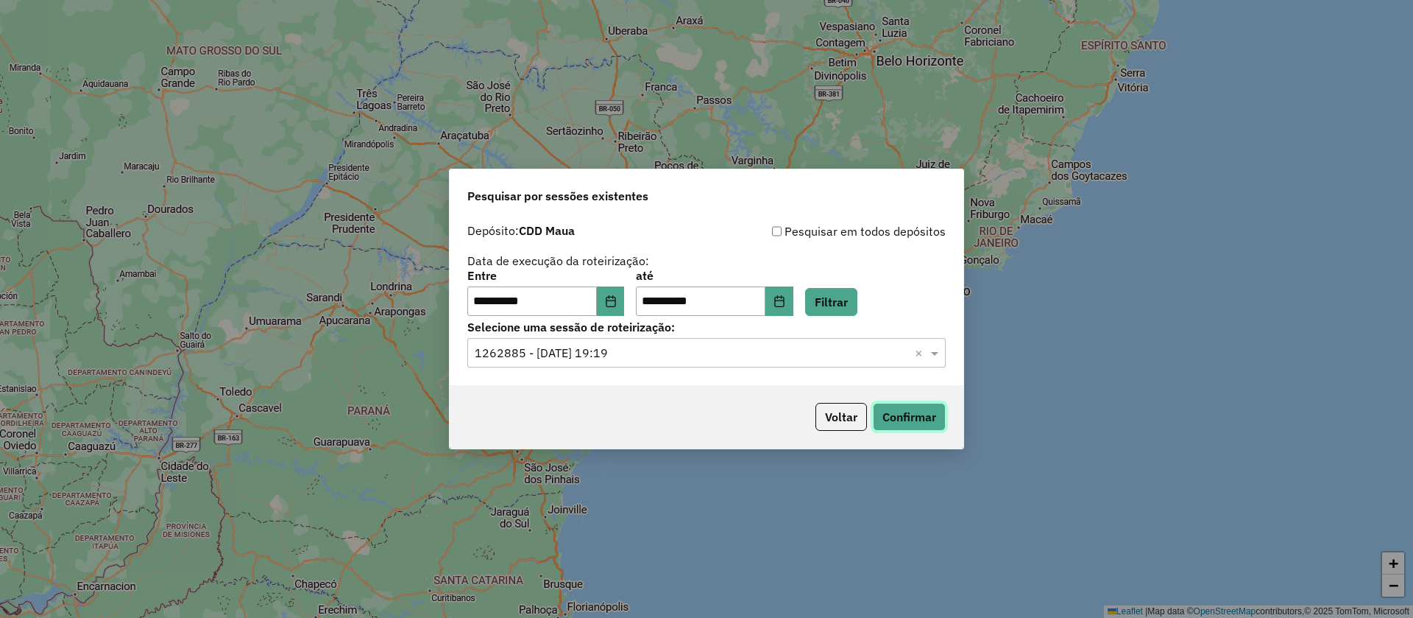
click at [913, 411] on button "Confirmar" at bounding box center [909, 417] width 73 height 28
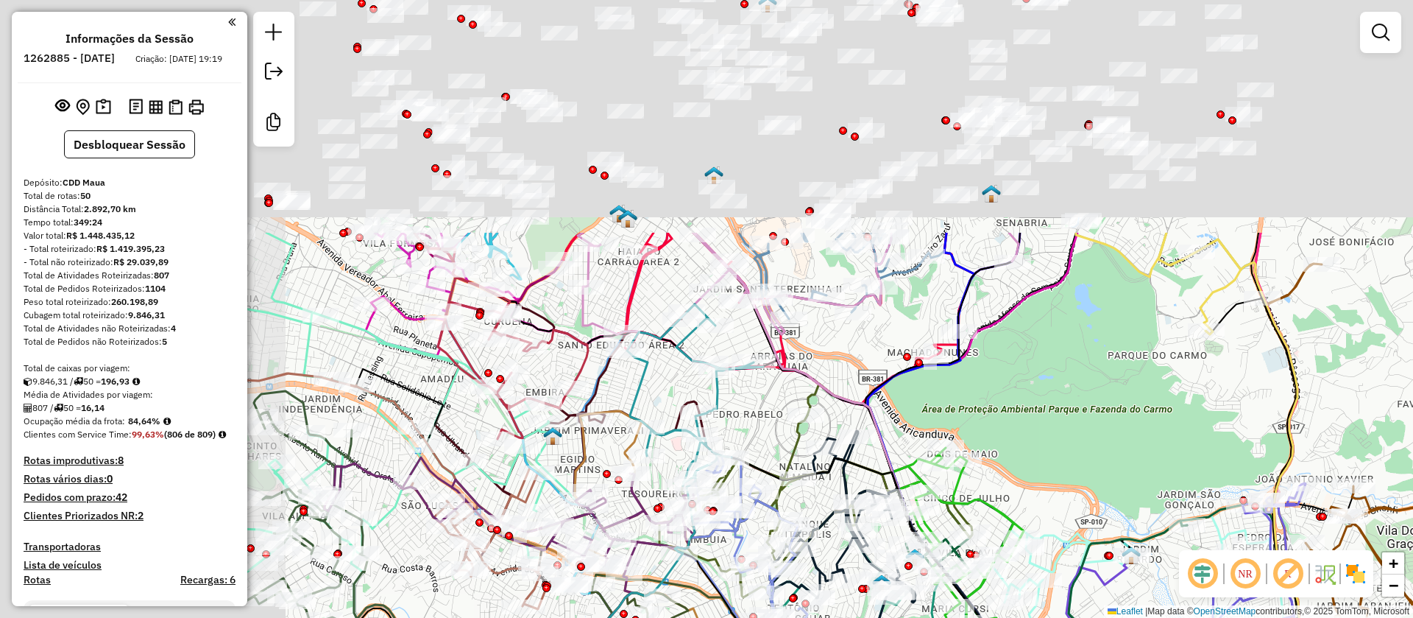
drag, startPoint x: 657, startPoint y: 141, endPoint x: 1042, endPoint y: 440, distance: 488.4
click at [1042, 440] on div "Janela de atendimento Grade de atendimento Capacidade Transportadoras Veículos …" at bounding box center [706, 309] width 1413 height 618
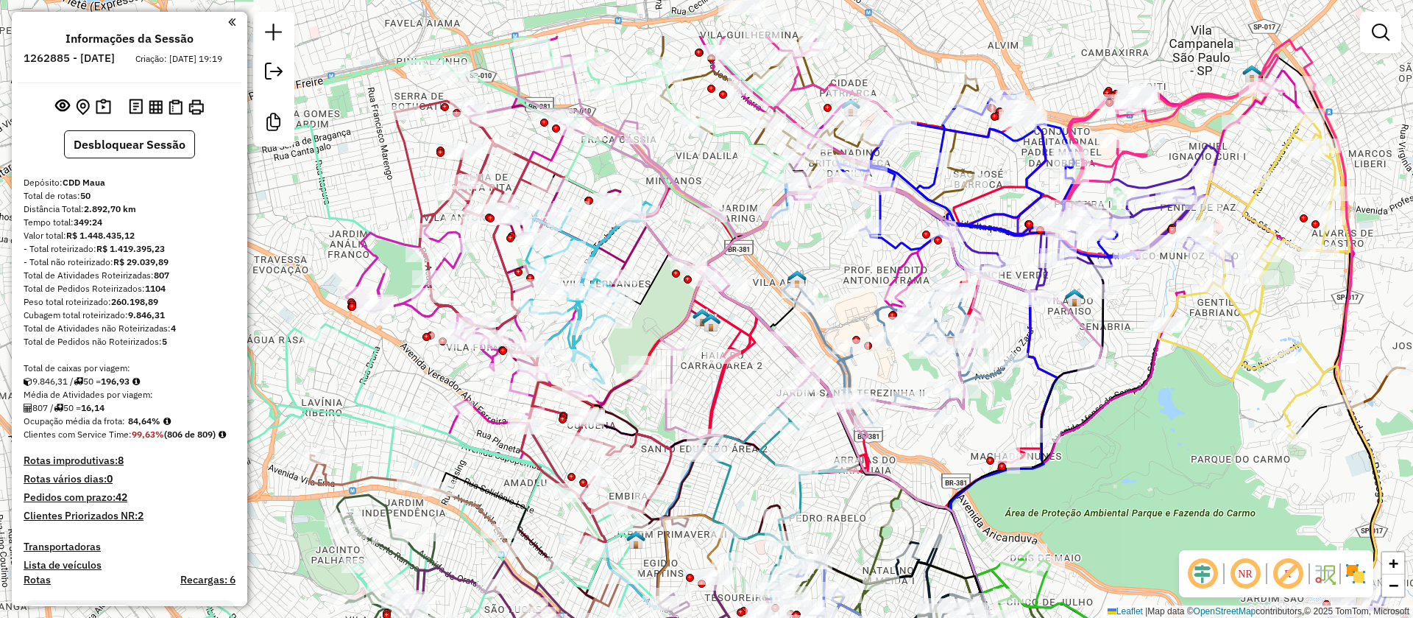
drag, startPoint x: 643, startPoint y: 88, endPoint x: 784, endPoint y: 298, distance: 253.0
click at [784, 297] on div "Janela de atendimento Grade de atendimento Capacidade Transportadoras Veículos …" at bounding box center [706, 309] width 1413 height 618
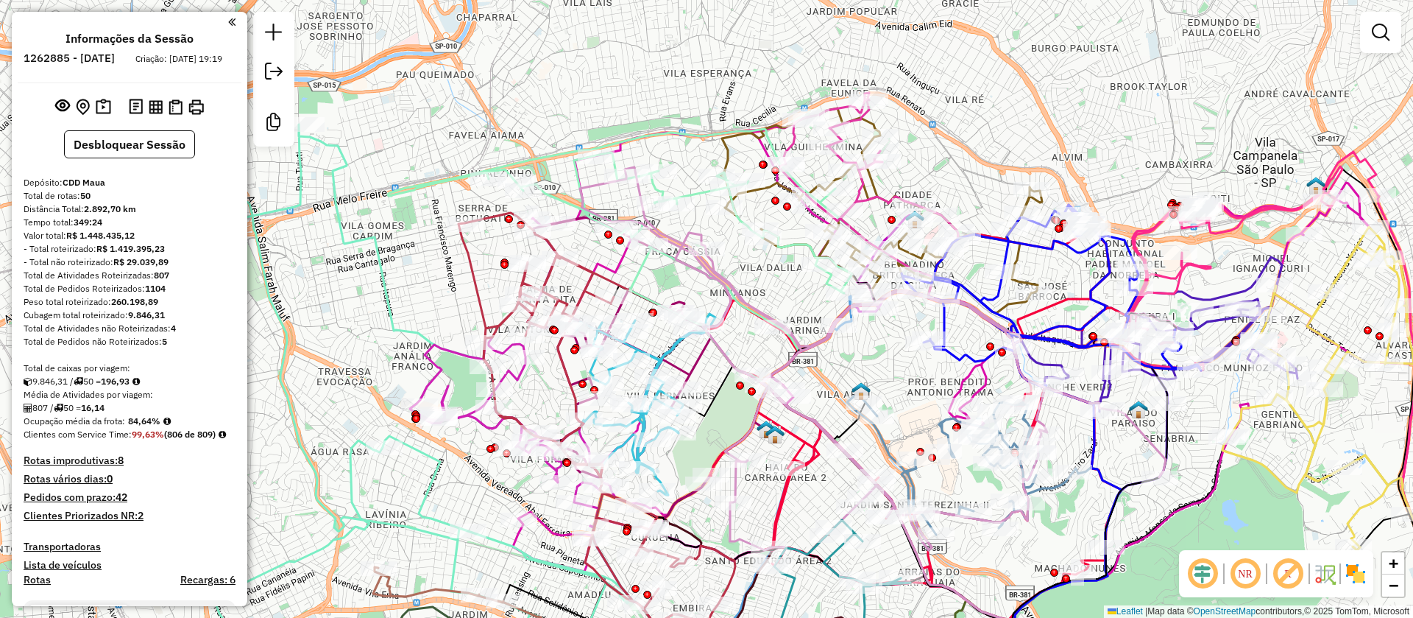
click at [1282, 576] on em at bounding box center [1288, 573] width 35 height 35
click at [883, 198] on icon at bounding box center [869, 173] width 179 height 160
select select "**********"
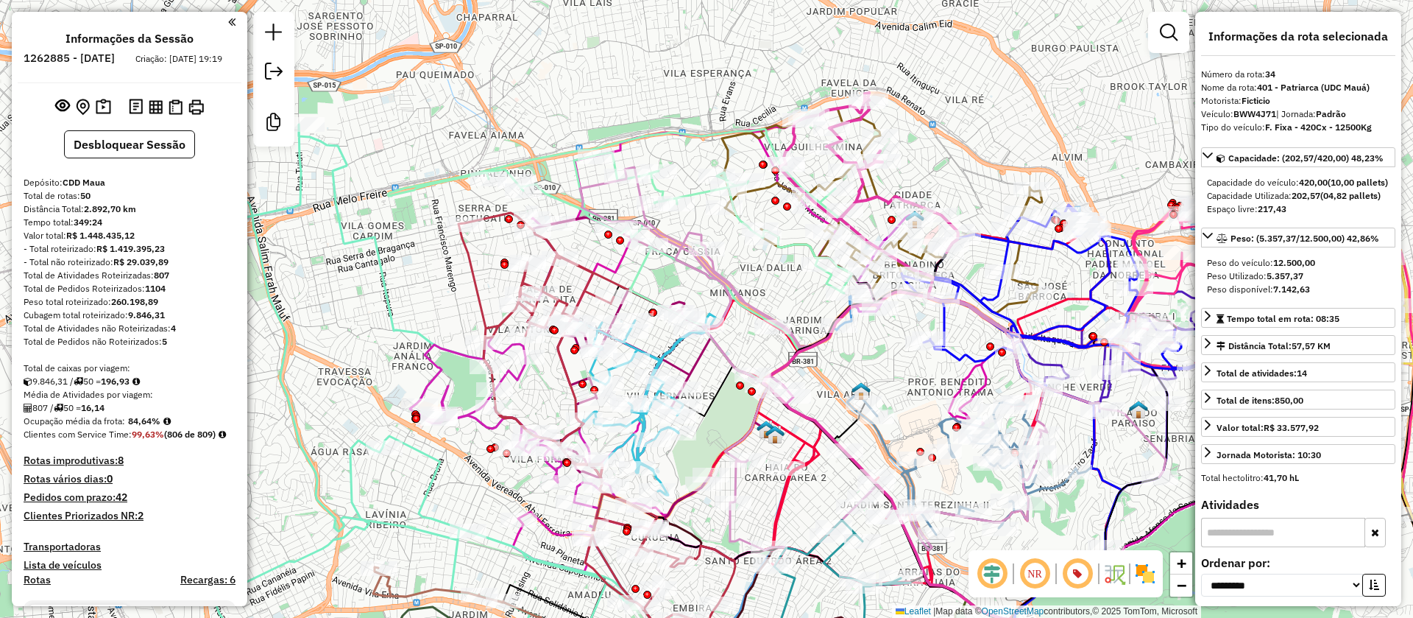
scroll to position [3820, 0]
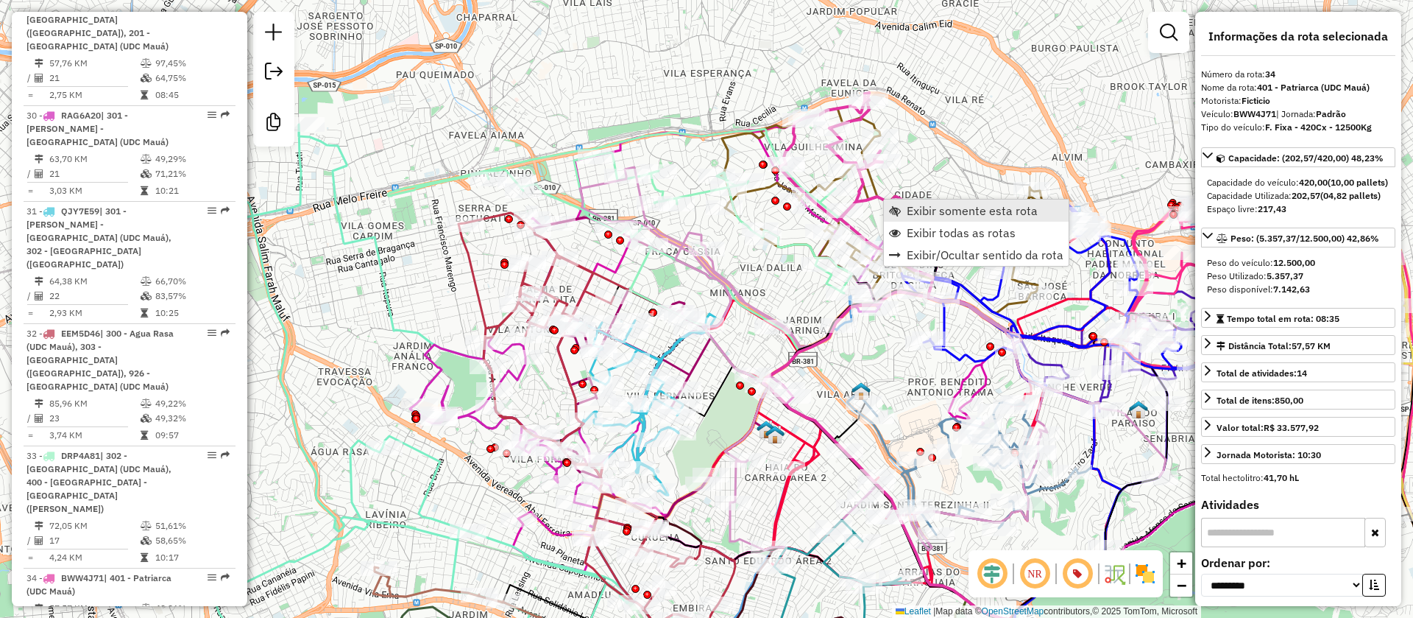
click at [919, 207] on span "Exibir somente esta rota" at bounding box center [972, 211] width 131 height 12
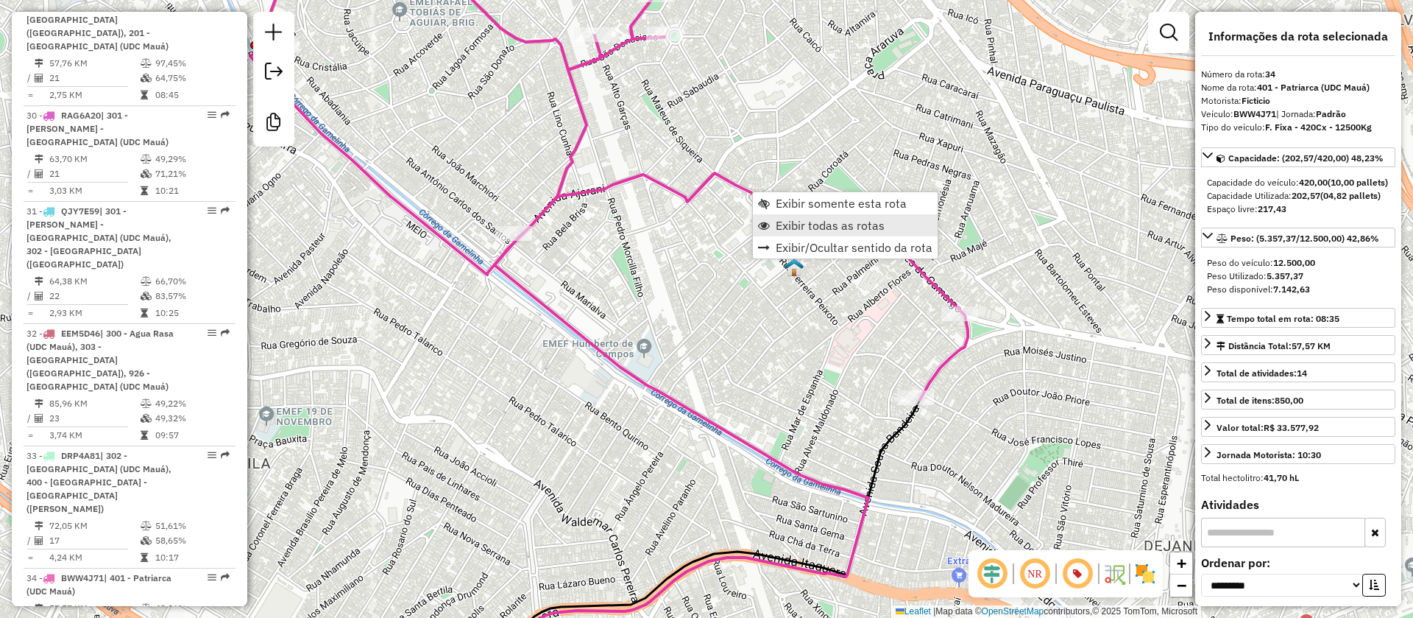
click at [808, 219] on span "Exibir todas as rotas" at bounding box center [830, 225] width 109 height 12
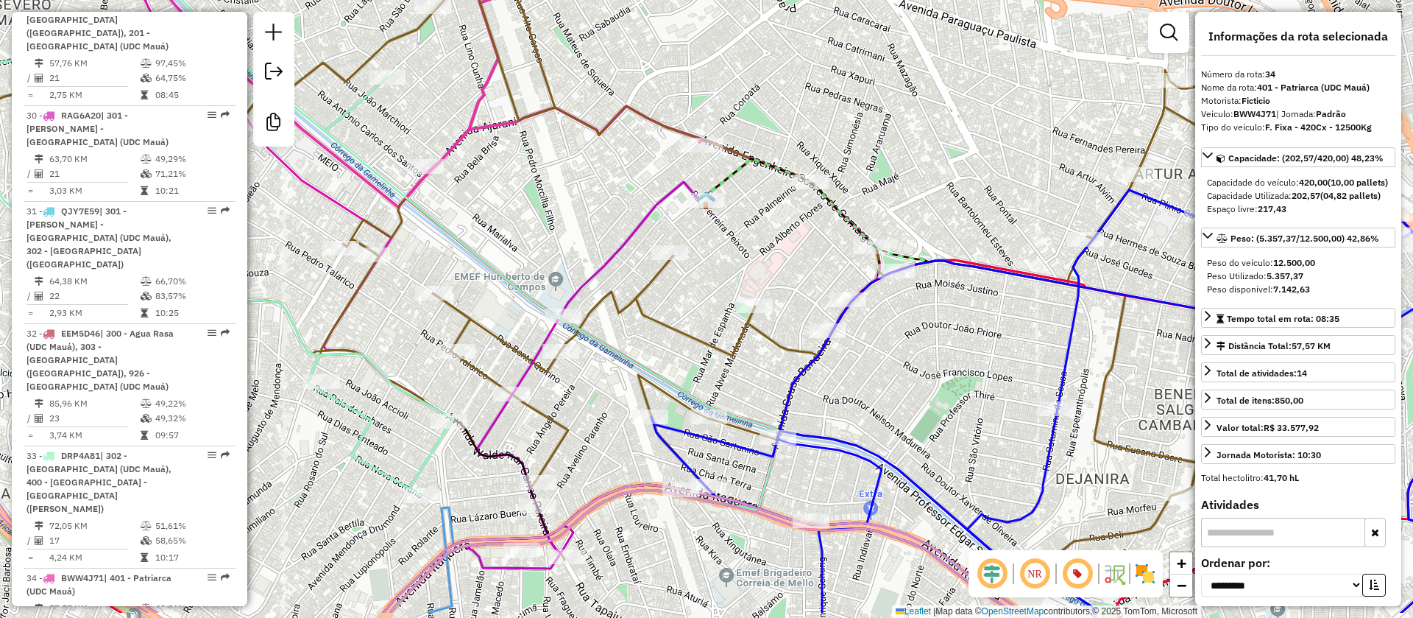
drag, startPoint x: 896, startPoint y: 172, endPoint x: 854, endPoint y: 143, distance: 50.8
click at [854, 143] on div "Janela de atendimento Grade de atendimento Capacidade Transportadoras Veículos …" at bounding box center [706, 309] width 1413 height 618
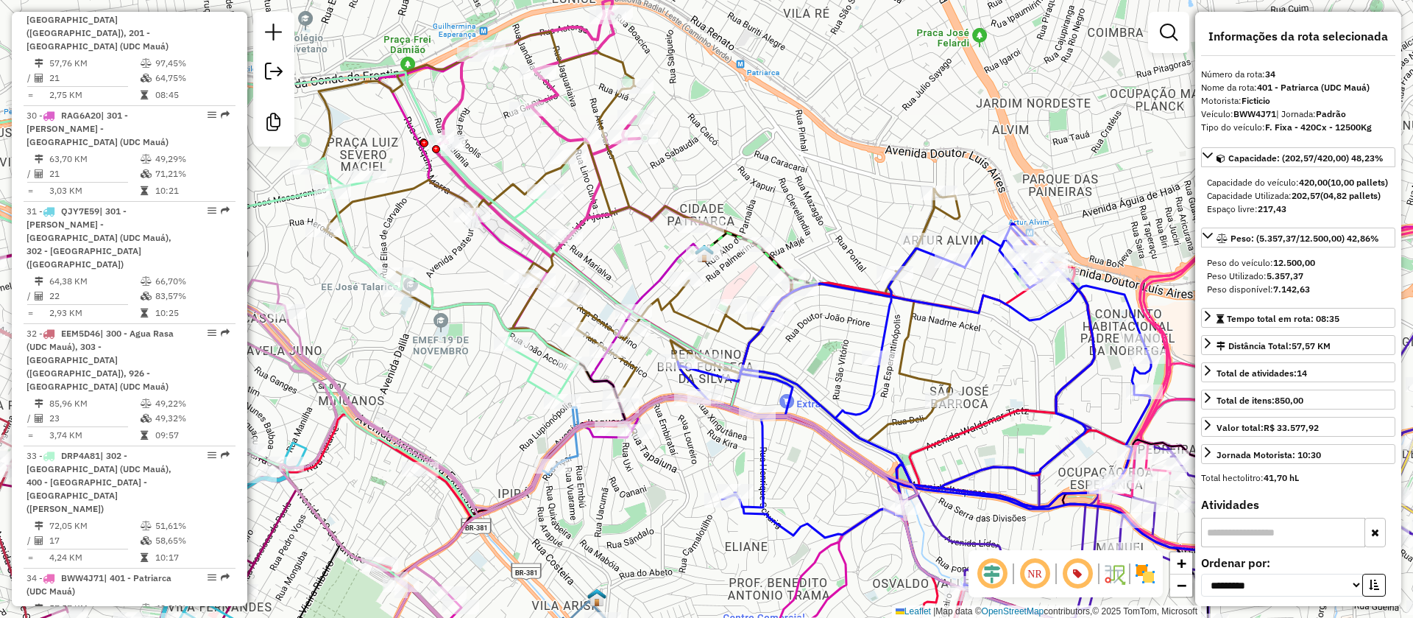
click at [590, 208] on icon at bounding box center [612, 159] width 359 height 319
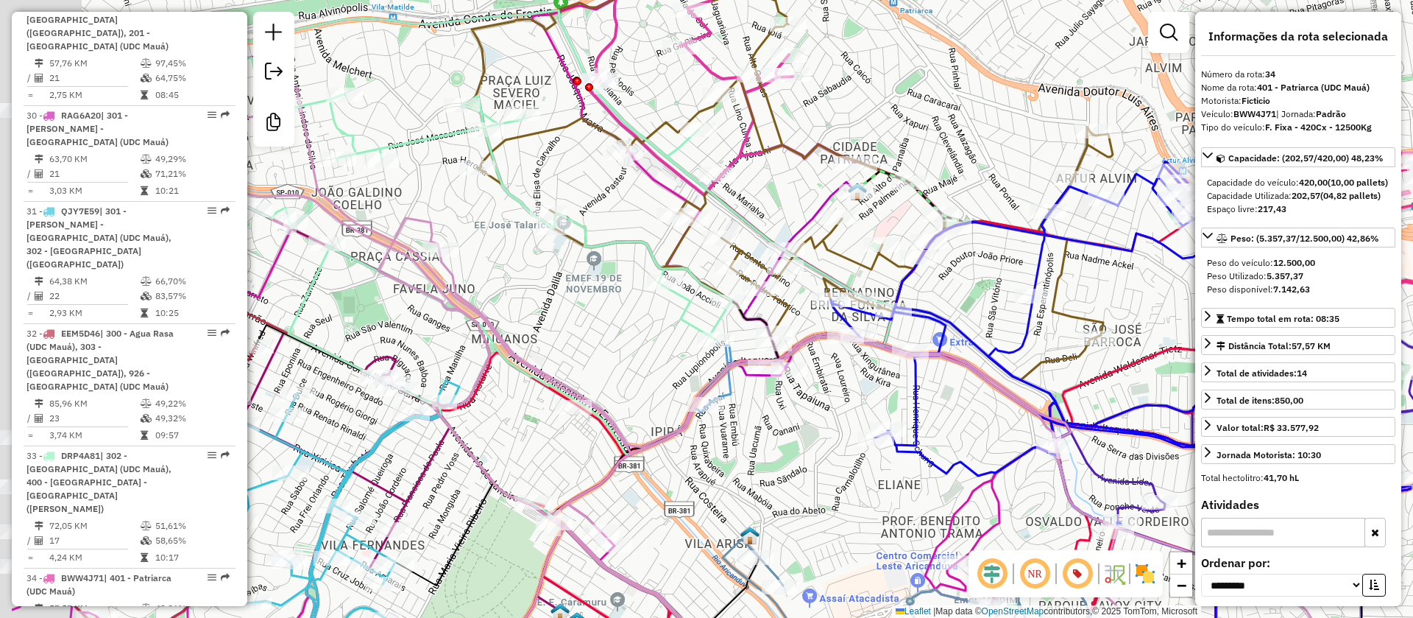
drag, startPoint x: 868, startPoint y: 164, endPoint x: 958, endPoint y: 127, distance: 97.7
click at [958, 127] on div "Janela de atendimento Grade de atendimento Capacidade Transportadoras Veículos …" at bounding box center [706, 309] width 1413 height 618
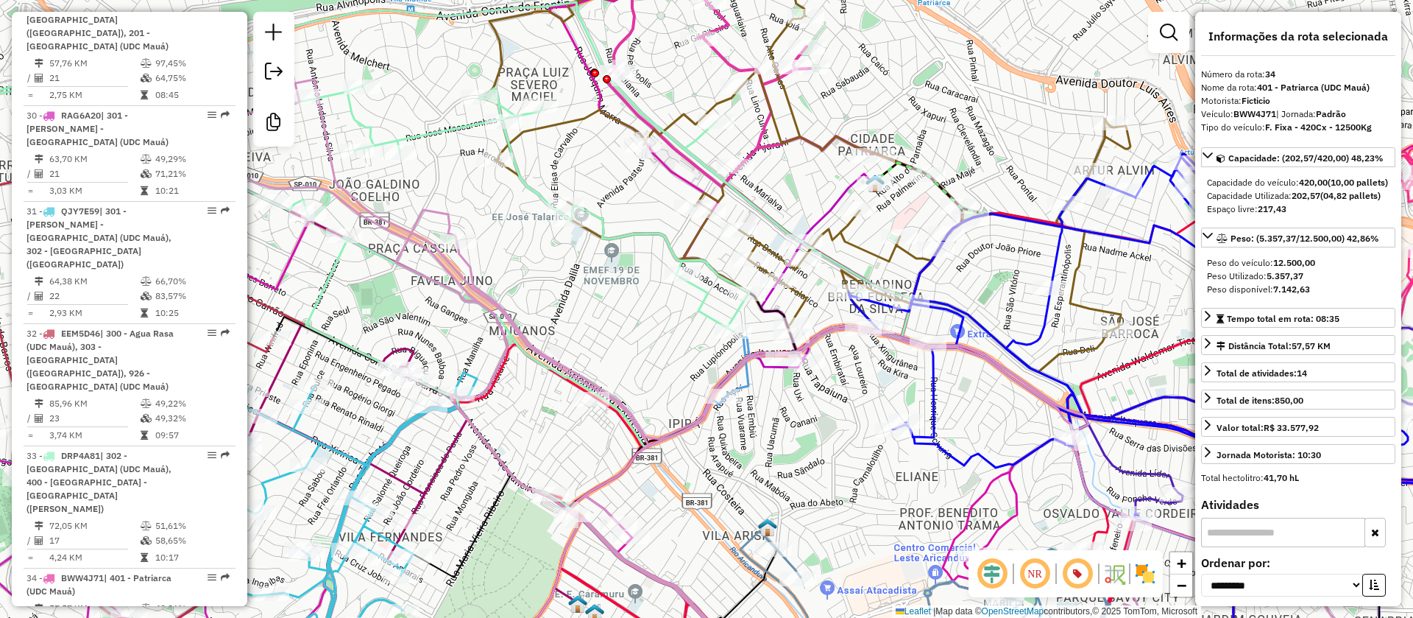
click at [409, 348] on icon at bounding box center [271, 428] width 472 height 501
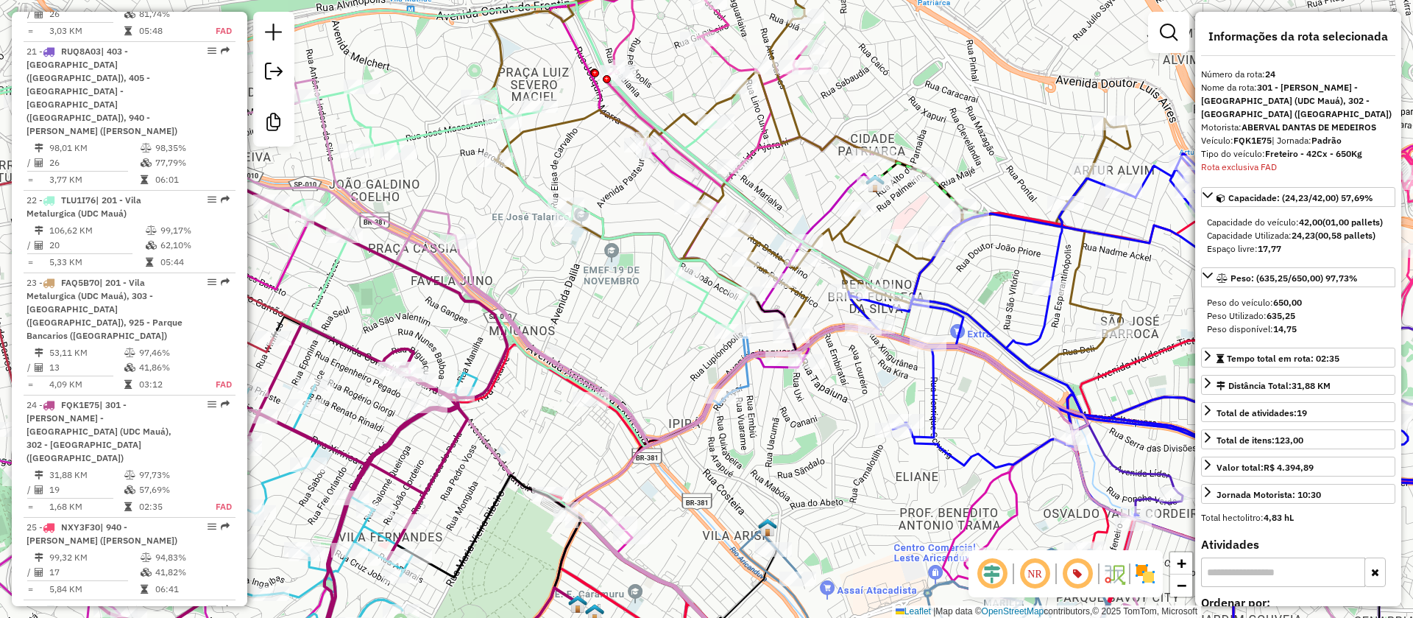
scroll to position [2916, 0]
click at [656, 233] on icon at bounding box center [386, 224] width 1054 height 444
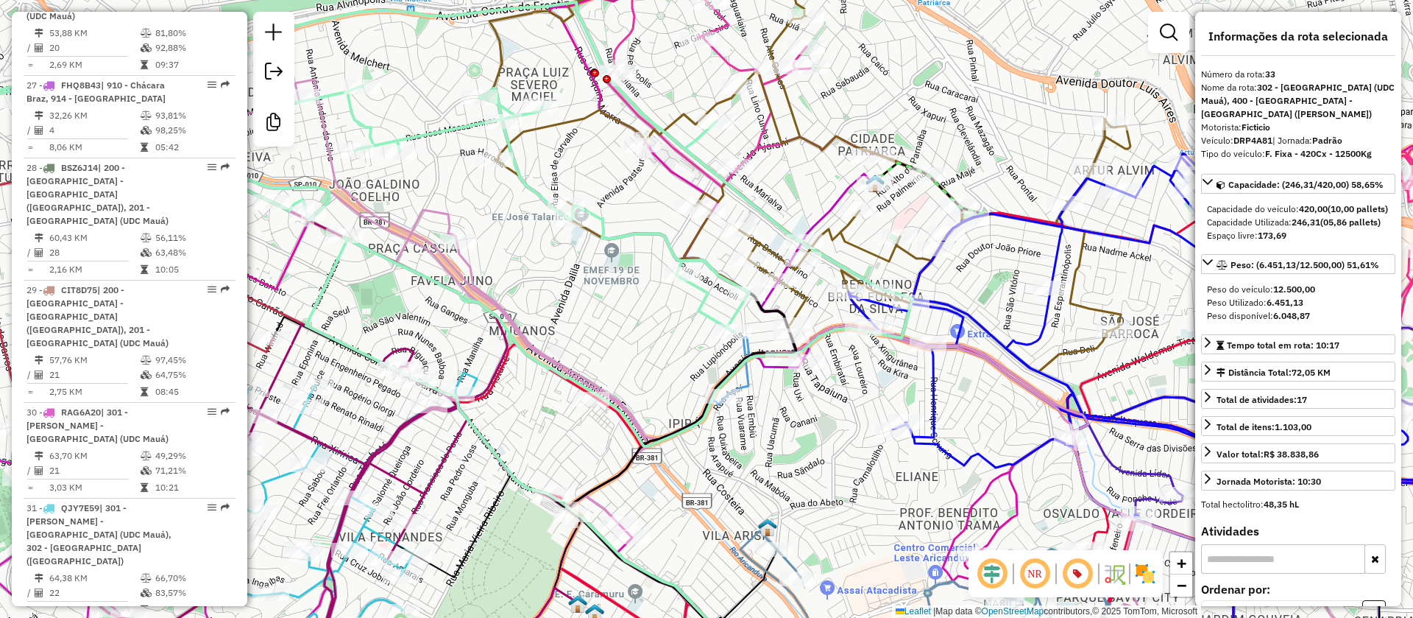
scroll to position [3724, 0]
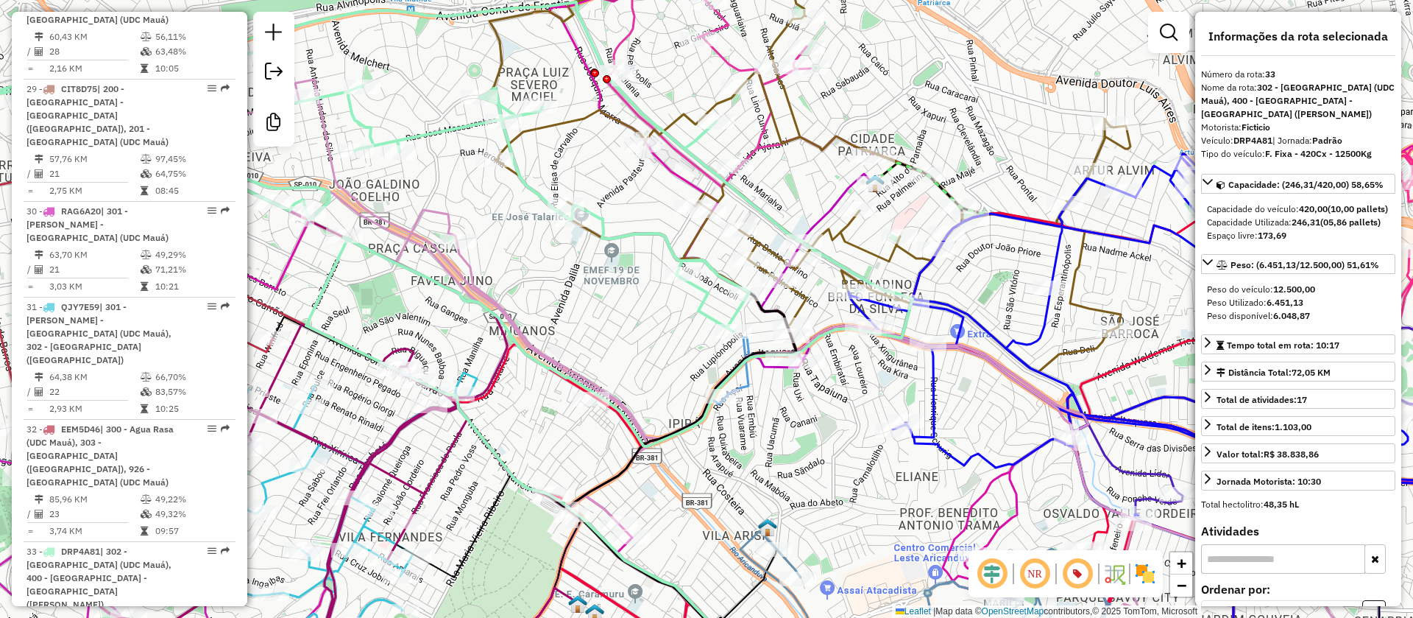
click at [635, 297] on div "Janela de atendimento Grade de atendimento Capacidade Transportadoras Veículos …" at bounding box center [706, 309] width 1413 height 618
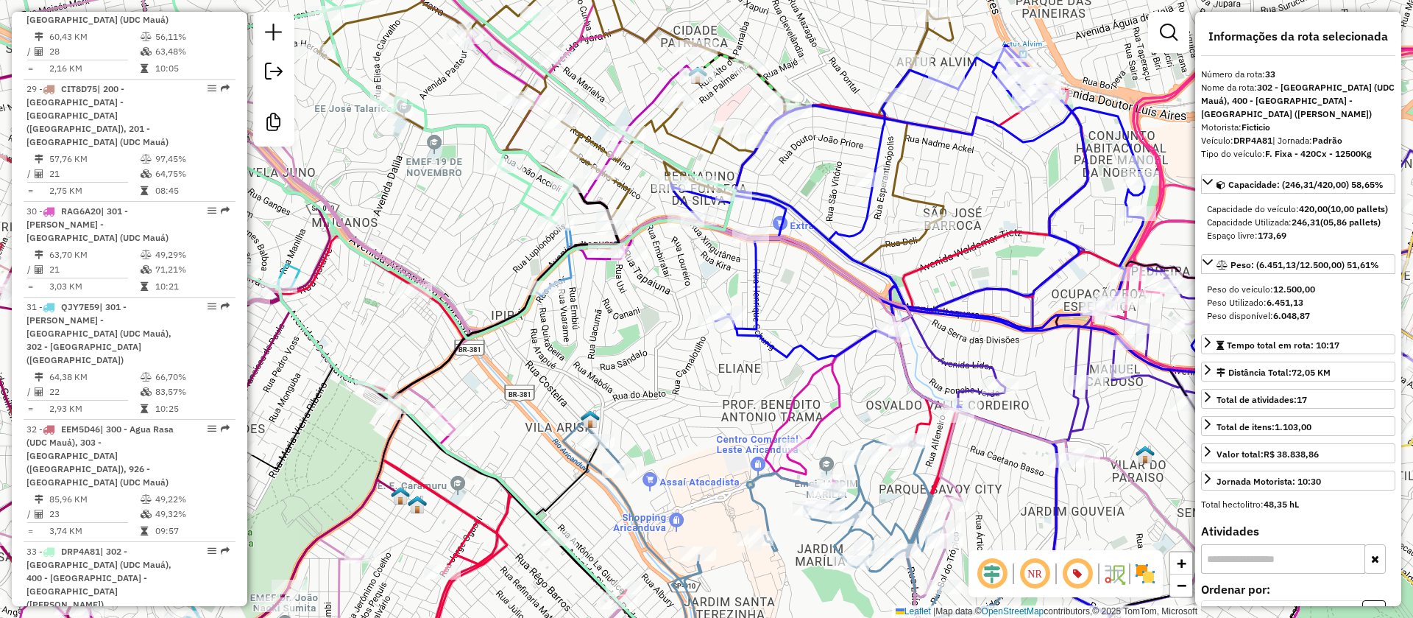
click at [817, 353] on icon at bounding box center [970, 228] width 599 height 365
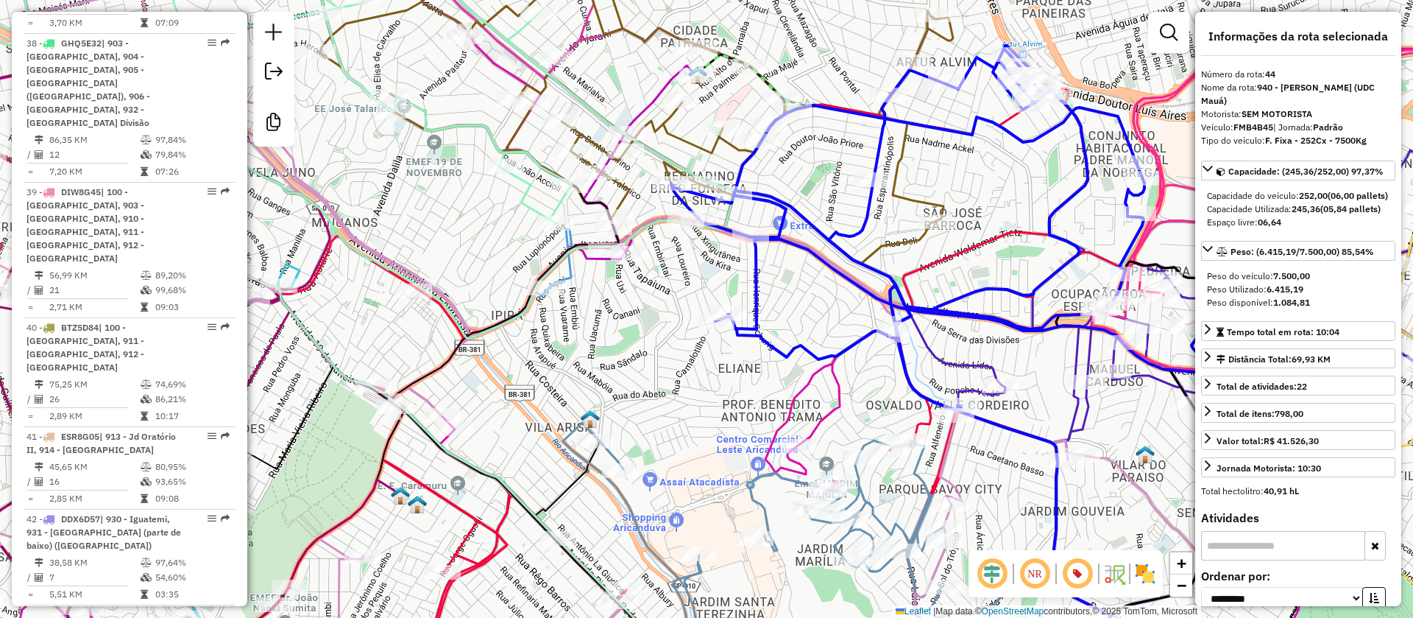
scroll to position [4803, 0]
click at [1075, 194] on icon at bounding box center [970, 228] width 599 height 365
click at [1077, 191] on icon at bounding box center [970, 228] width 599 height 365
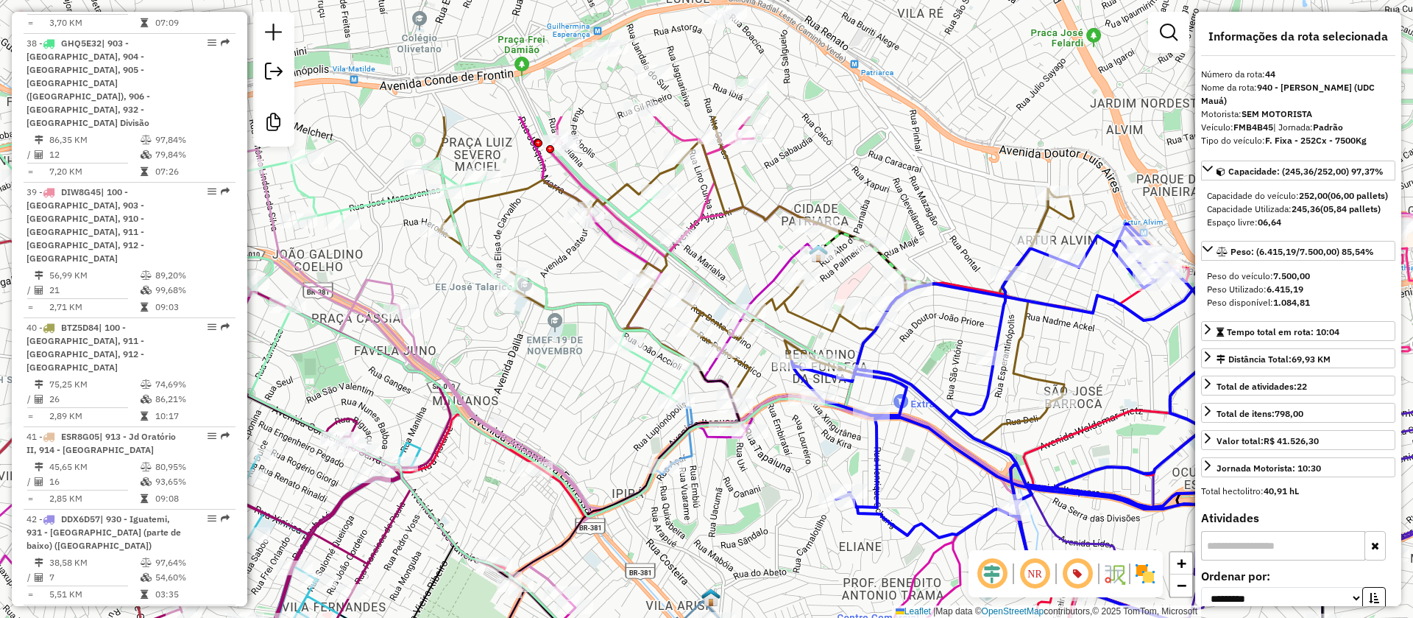
drag, startPoint x: 1008, startPoint y: 197, endPoint x: 1129, endPoint y: 375, distance: 215.2
click at [1129, 375] on div "Janela de atendimento Grade de atendimento Capacidade Transportadoras Veículos …" at bounding box center [706, 309] width 1413 height 618
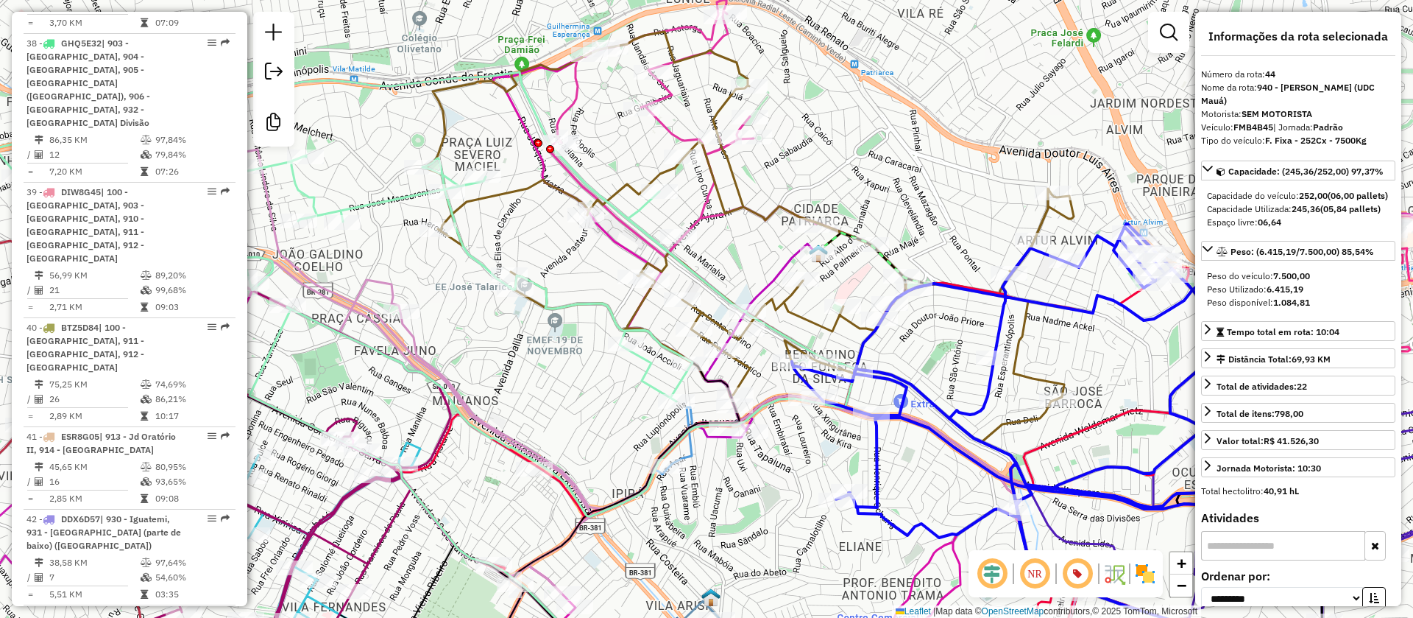
click at [704, 210] on icon at bounding box center [726, 159] width 359 height 319
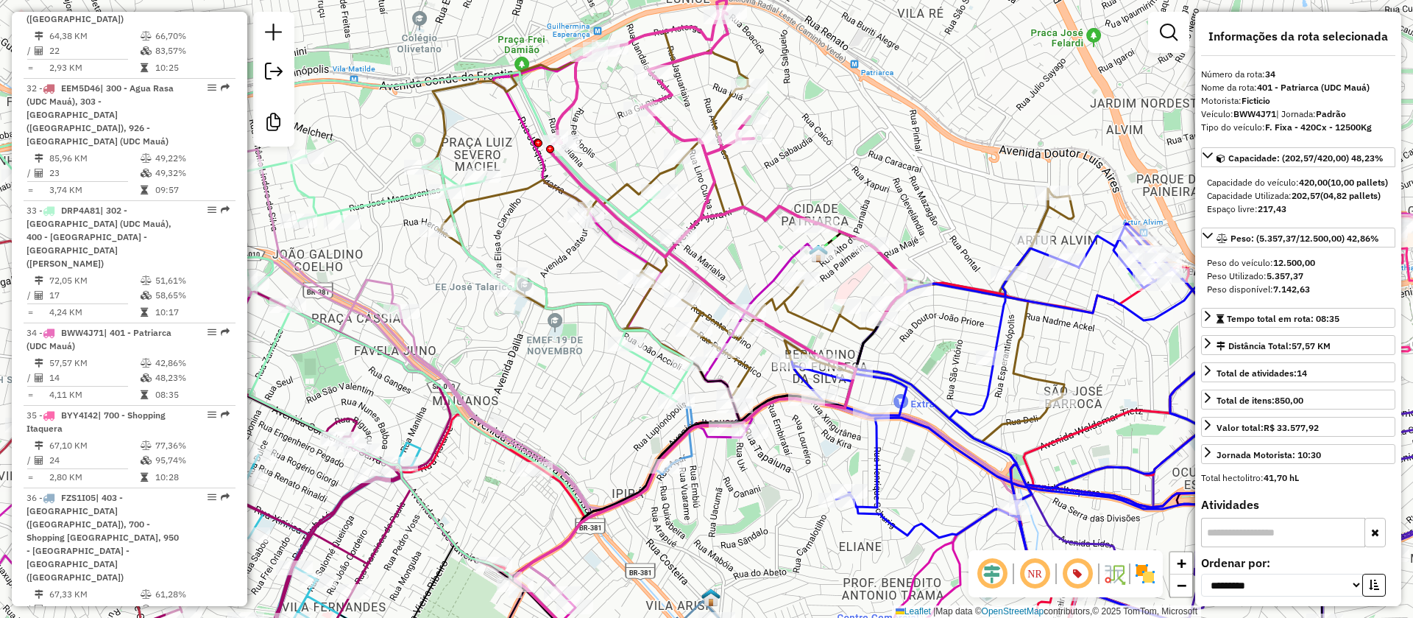
scroll to position [3820, 0]
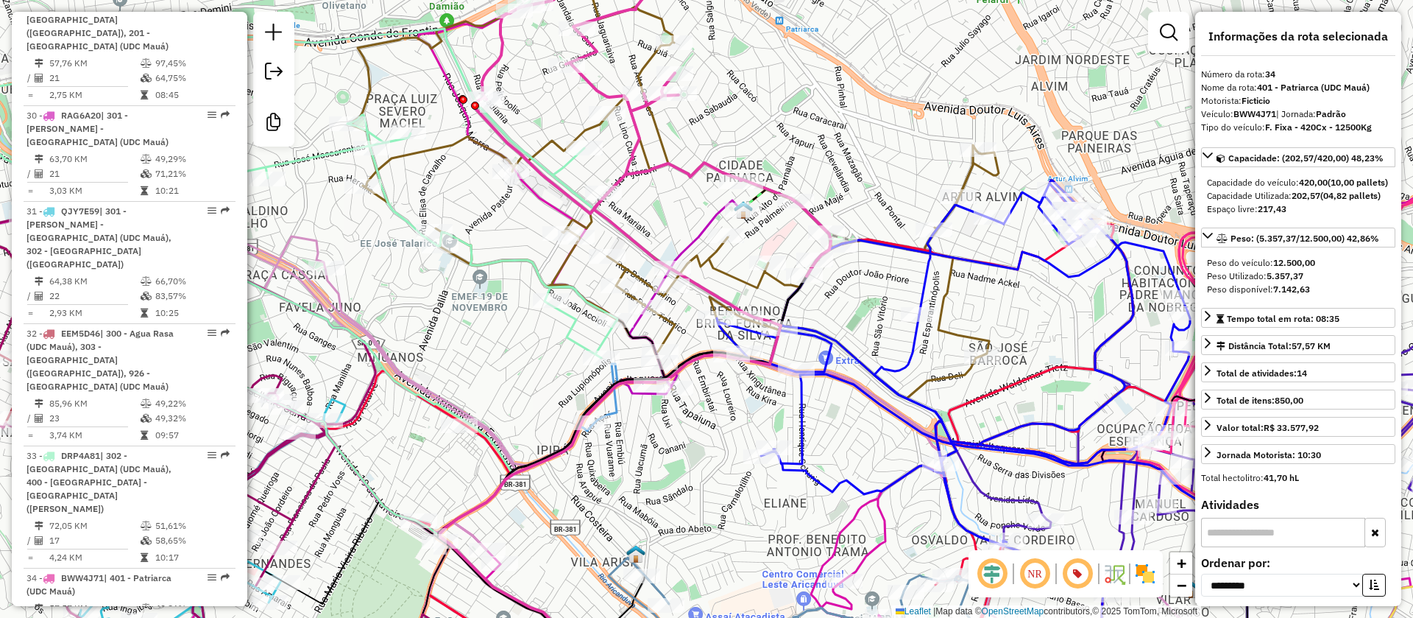
drag, startPoint x: 744, startPoint y: 254, endPoint x: 669, endPoint y: 211, distance: 86.7
click at [669, 211] on div "Janela de atendimento Grade de atendimento Capacidade Transportadoras Veículos …" at bounding box center [706, 309] width 1413 height 618
click at [1145, 580] on img at bounding box center [1146, 574] width 24 height 24
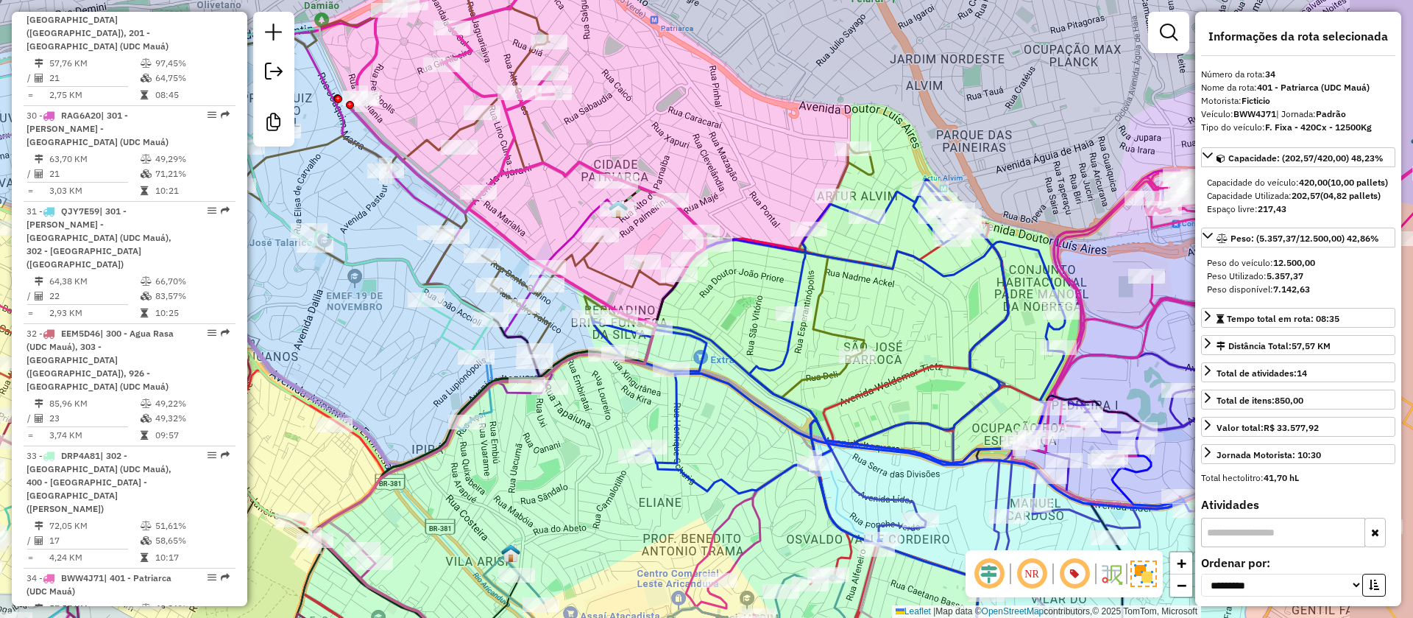
drag, startPoint x: 1041, startPoint y: 305, endPoint x: 916, endPoint y: 305, distance: 125.1
click at [916, 305] on div "Janela de atendimento Grade de atendimento Capacidade Transportadoras Veículos …" at bounding box center [706, 309] width 1413 height 618
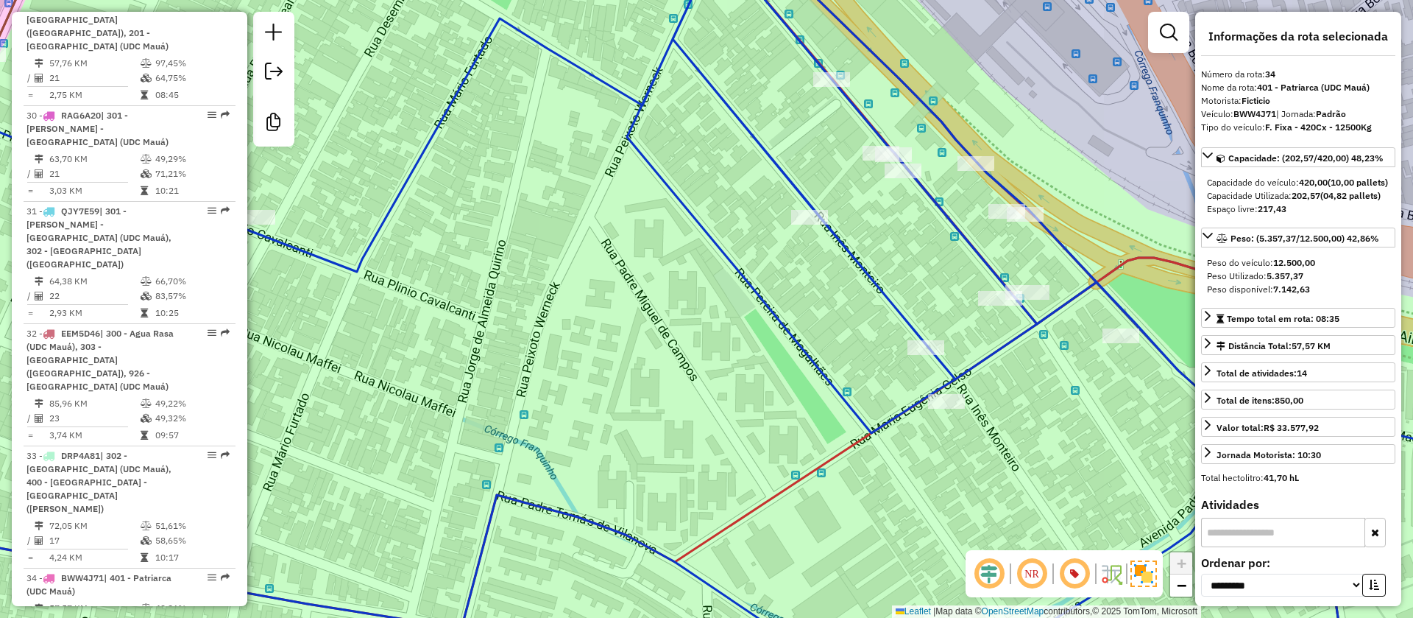
drag, startPoint x: 990, startPoint y: 269, endPoint x: 833, endPoint y: 236, distance: 160.4
click at [833, 236] on div "Janela de atendimento Grade de atendimento Capacidade Transportadoras Veículos …" at bounding box center [706, 309] width 1413 height 618
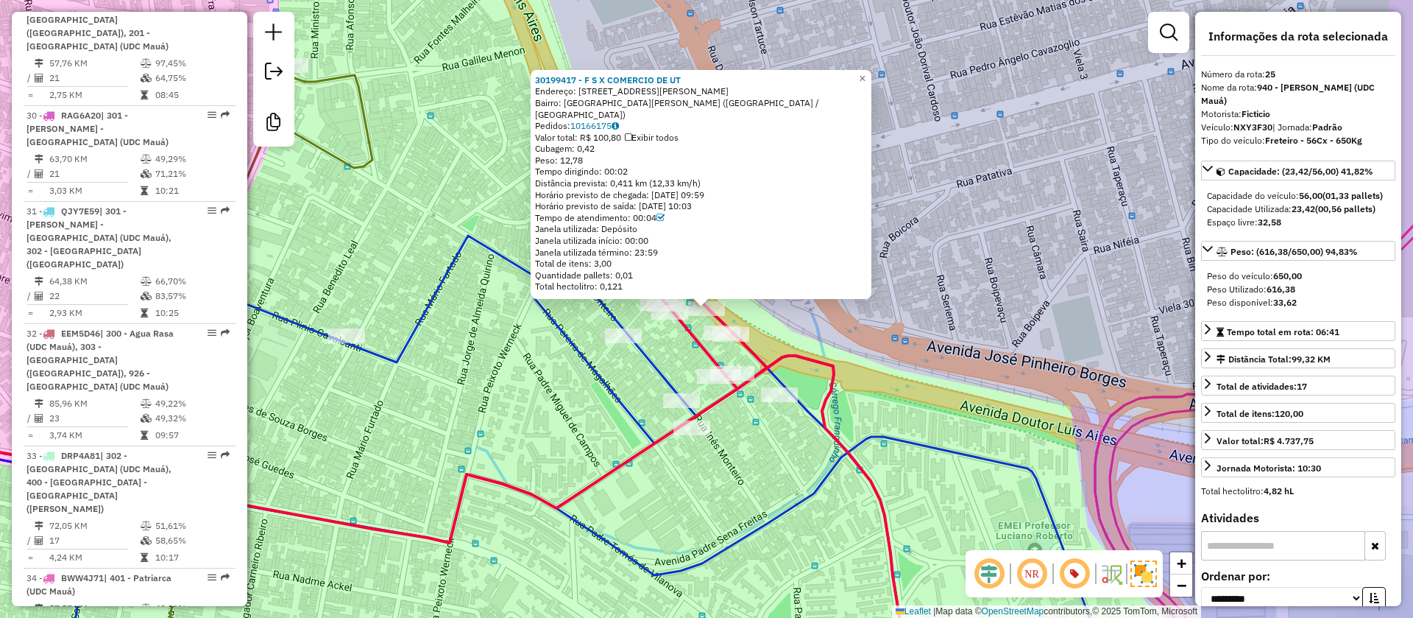
scroll to position [3011, 0]
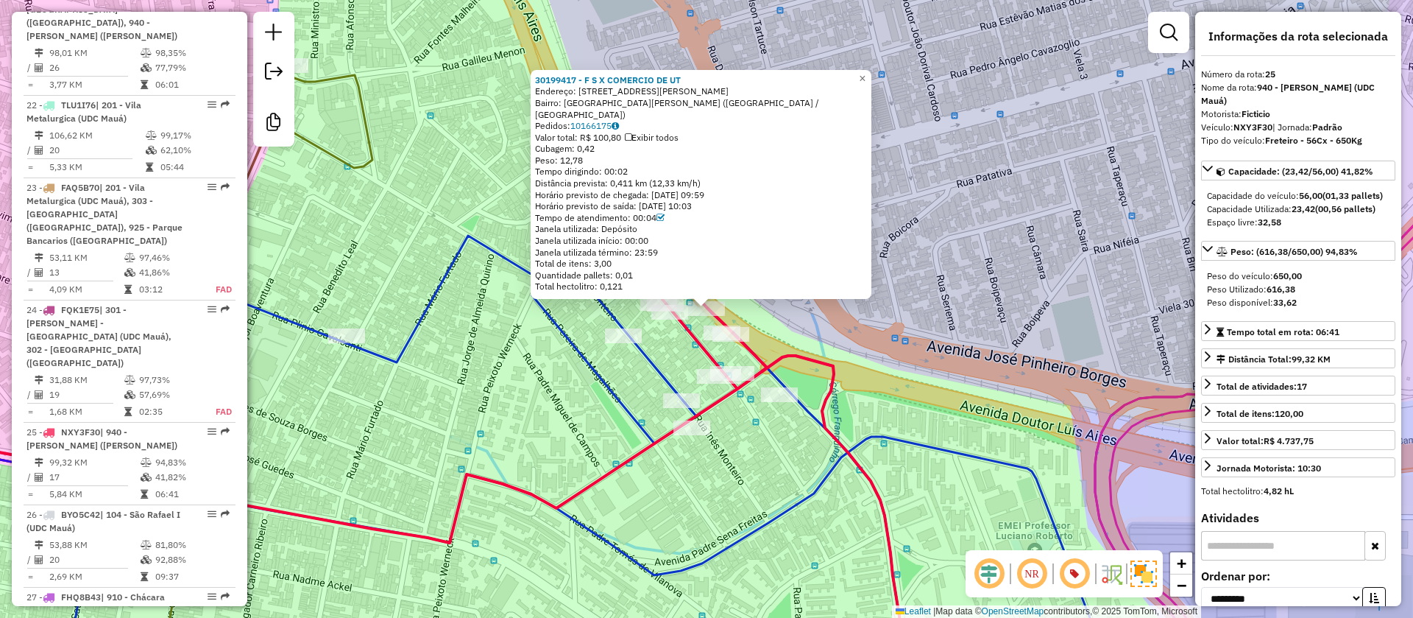
drag, startPoint x: 582, startPoint y: 99, endPoint x: 720, endPoint y: 105, distance: 137.8
click at [720, 97] on div "Endereço: R DOUTOR CAMPOS MOURA 245" at bounding box center [701, 91] width 332 height 12
copy div "R DOUTOR CAMPOS MOURA 245"
